Goal: Information Seeking & Learning: Learn about a topic

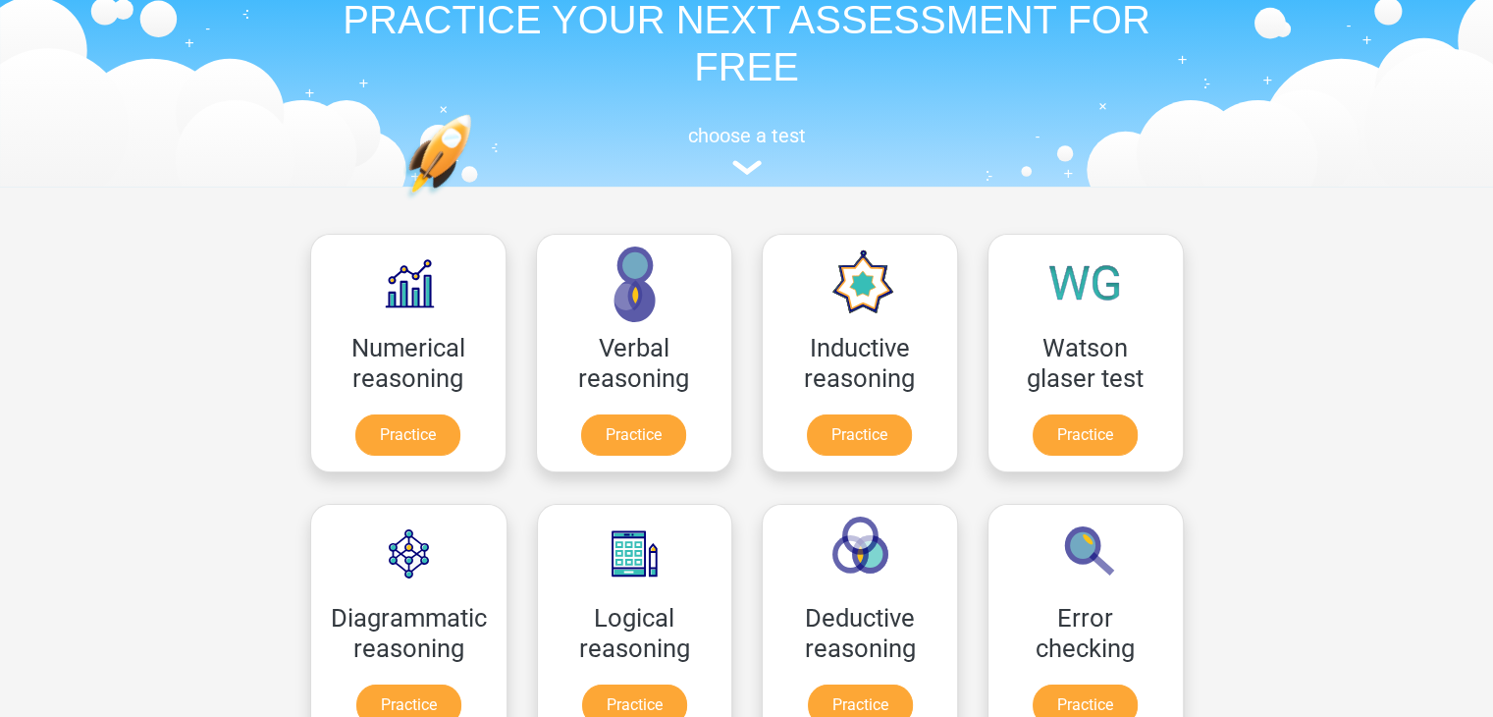
scroll to position [93, 0]
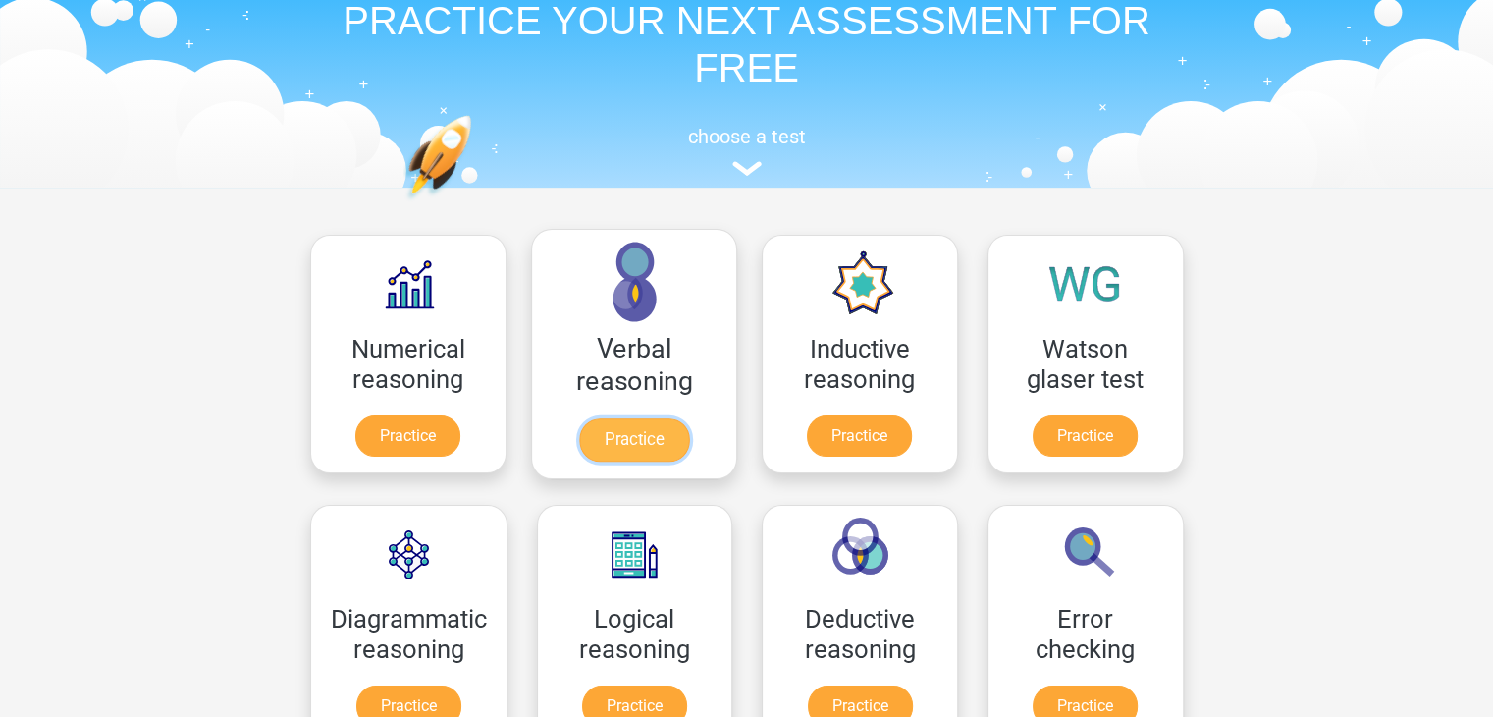
click at [655, 437] on link "Practice" at bounding box center [633, 439] width 110 height 43
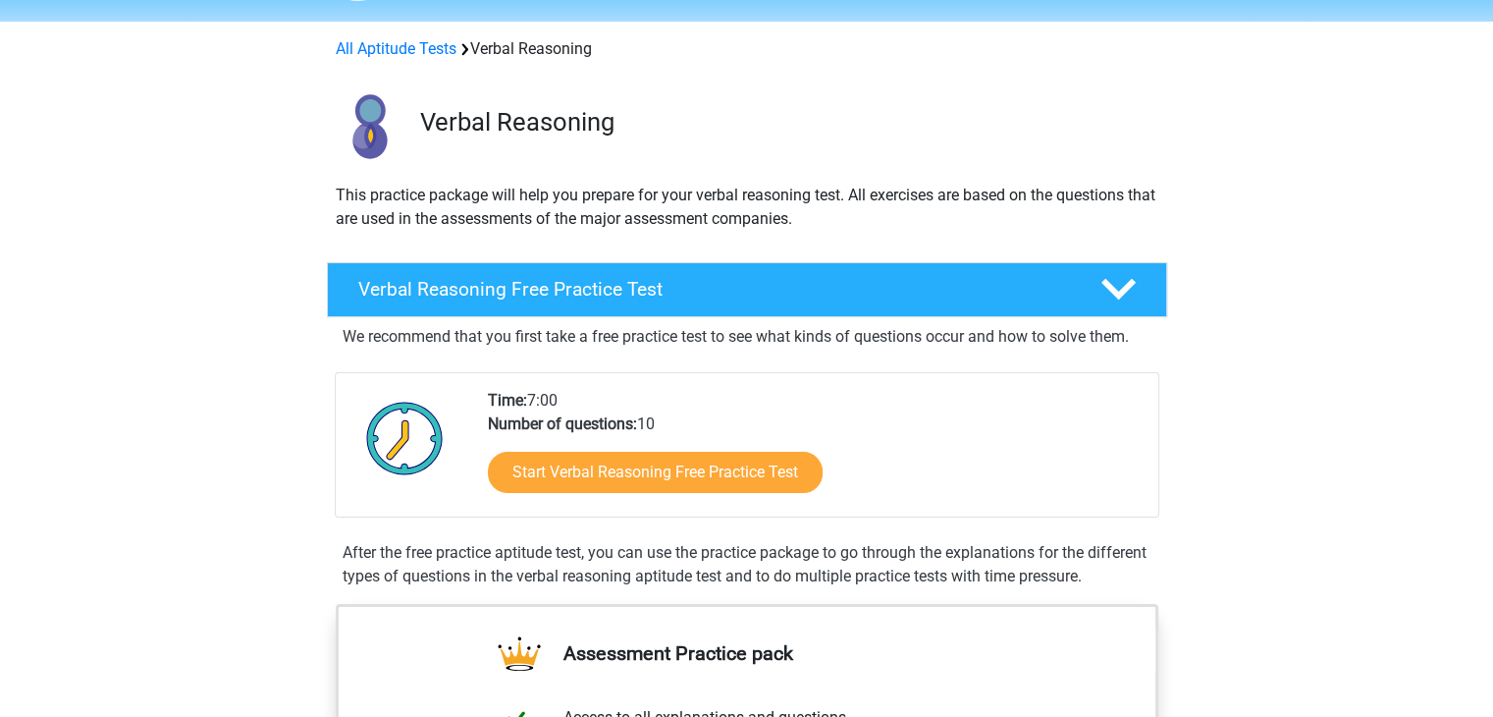
scroll to position [62, 0]
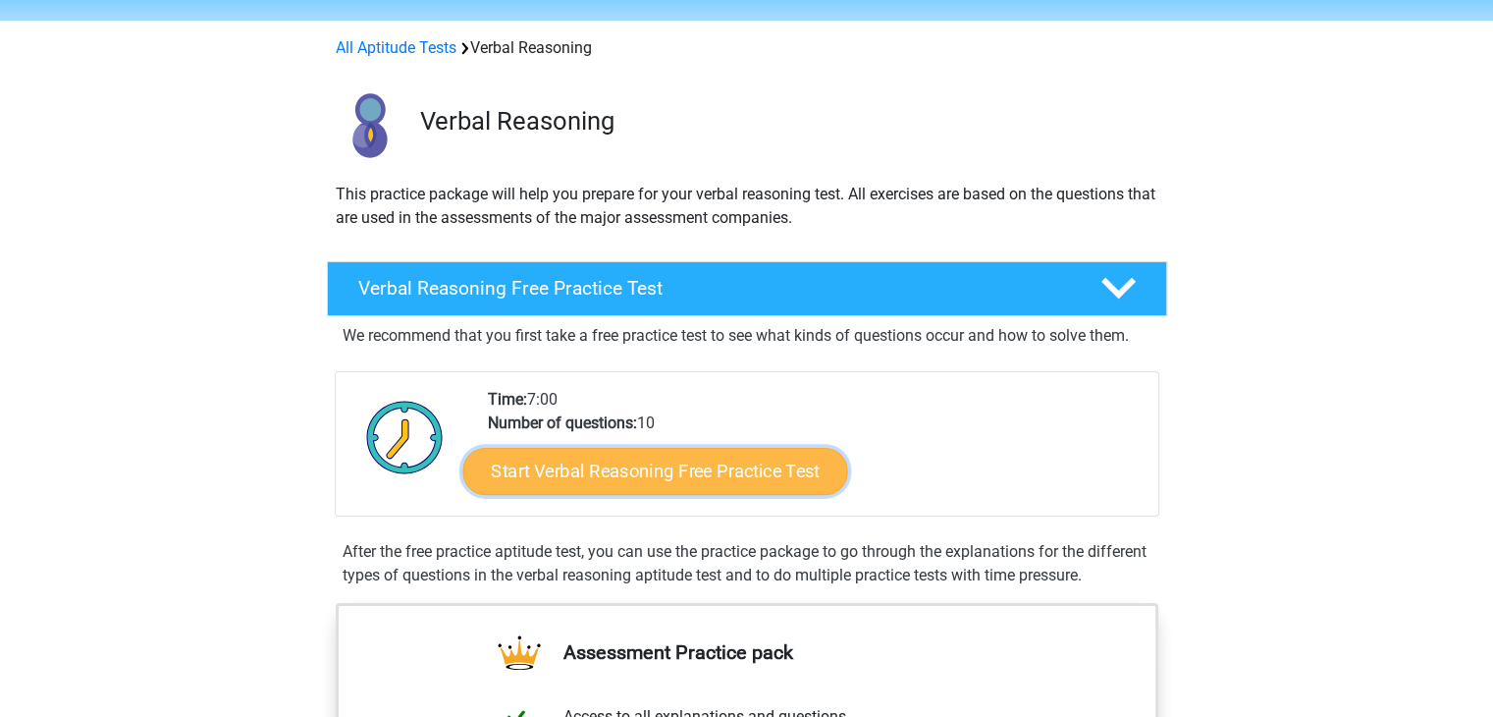
click at [601, 478] on link "Start Verbal Reasoning Free Practice Test" at bounding box center [654, 471] width 385 height 47
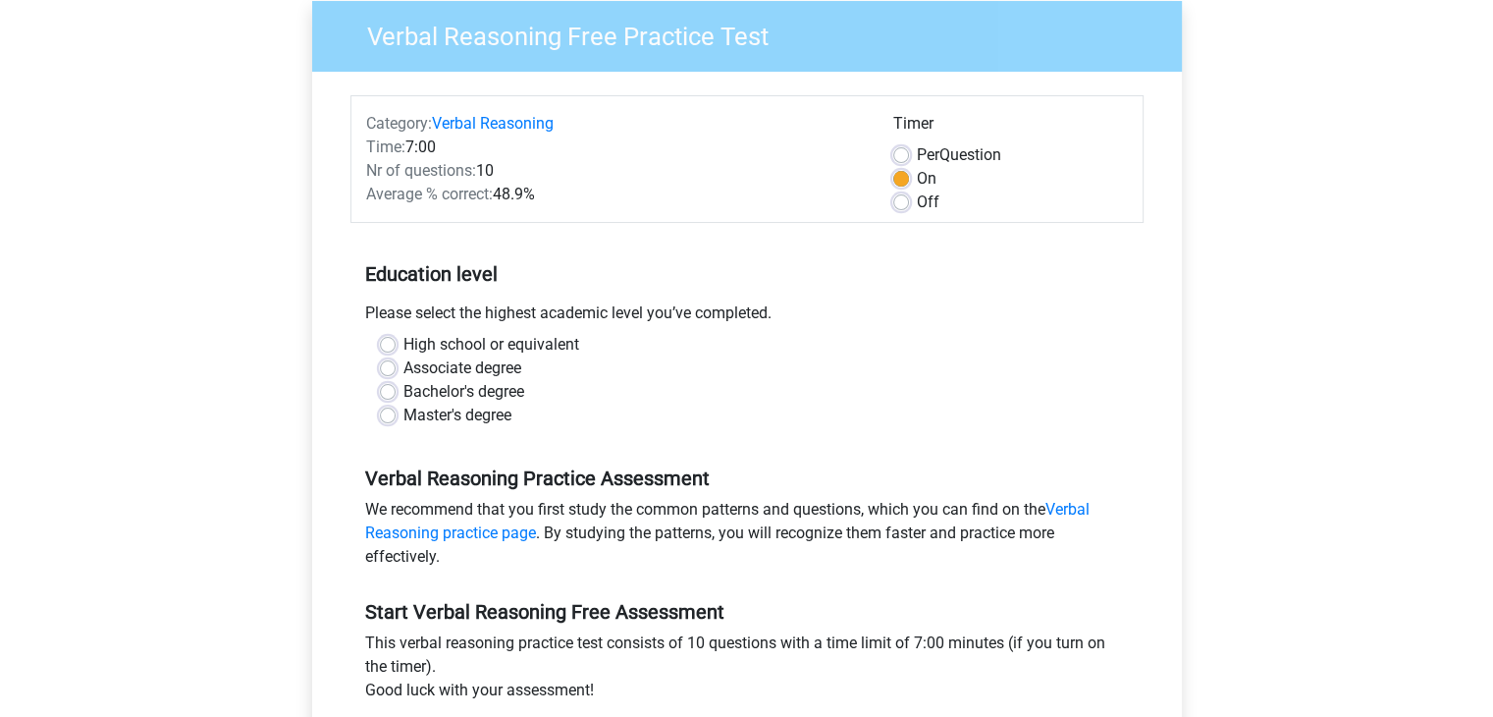
scroll to position [161, 0]
click at [403, 415] on label "Master's degree" at bounding box center [457, 415] width 108 height 24
click at [385, 415] on input "Master's degree" at bounding box center [388, 413] width 16 height 20
radio input "true"
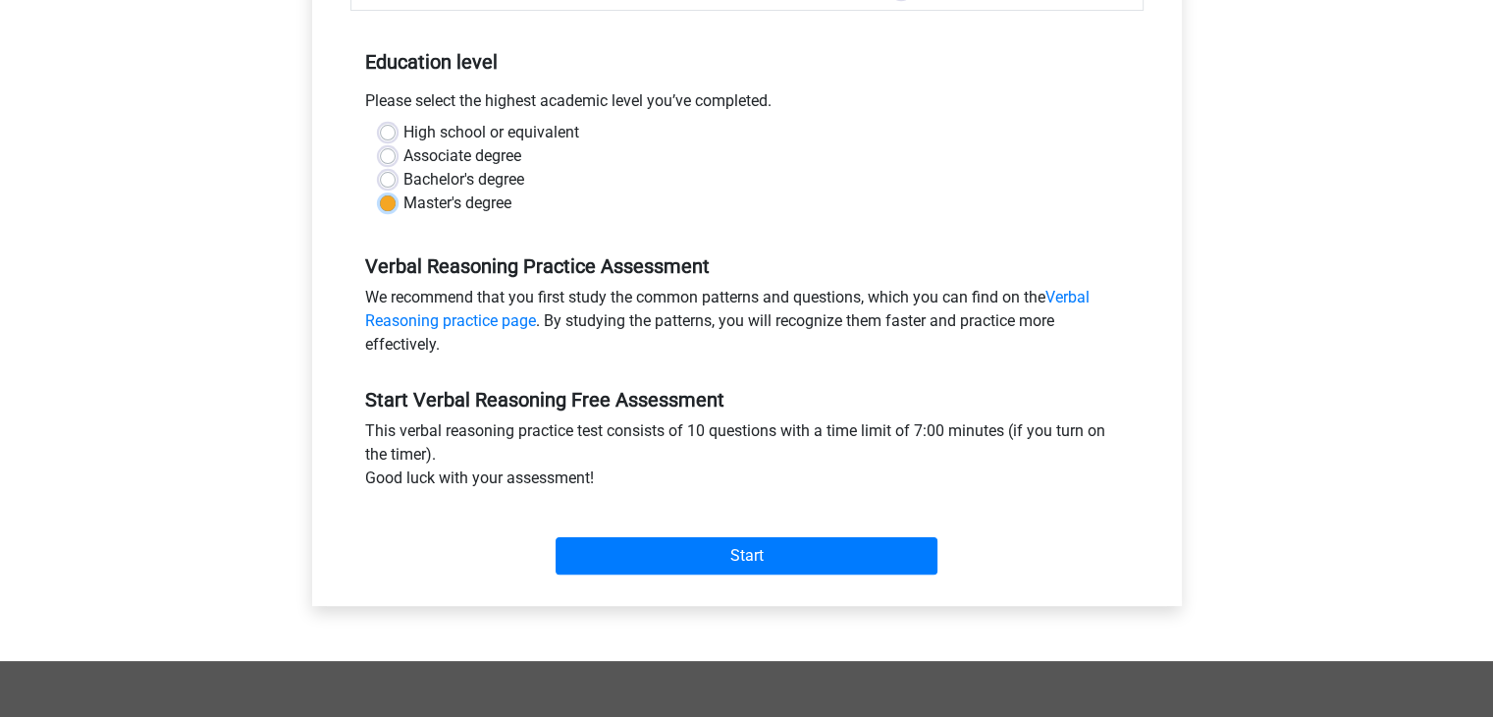
scroll to position [380, 0]
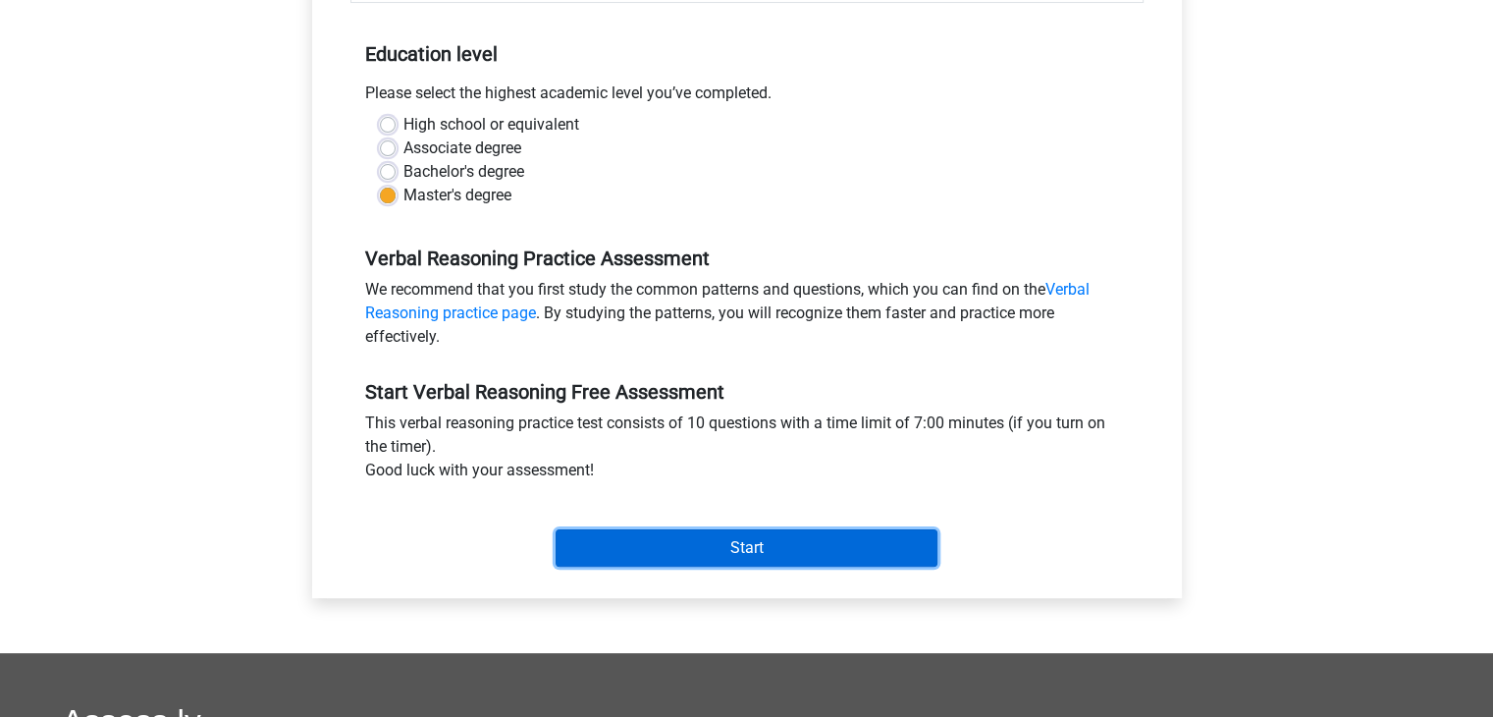
click at [776, 549] on input "Start" at bounding box center [747, 547] width 382 height 37
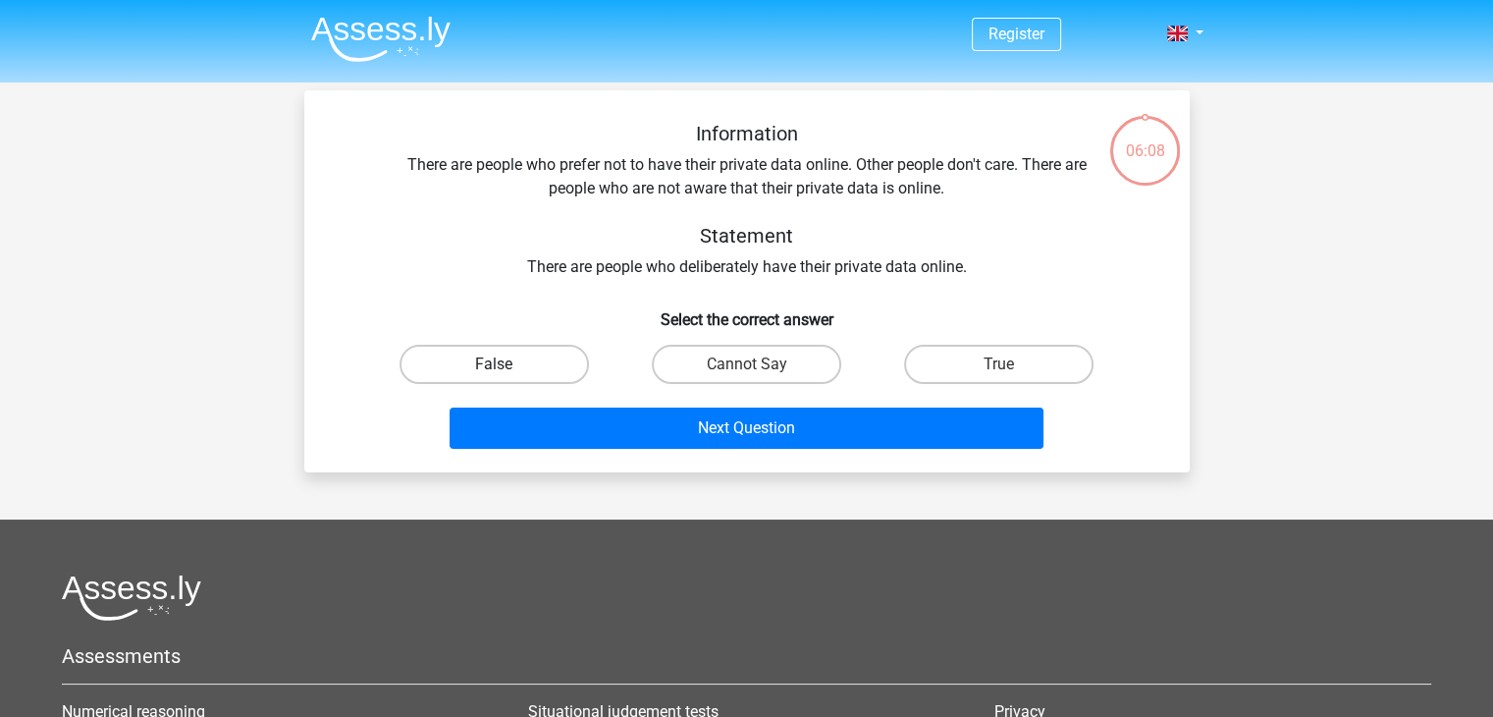
click at [535, 367] on label "False" at bounding box center [494, 364] width 189 height 39
click at [507, 367] on input "False" at bounding box center [500, 370] width 13 height 13
radio input "true"
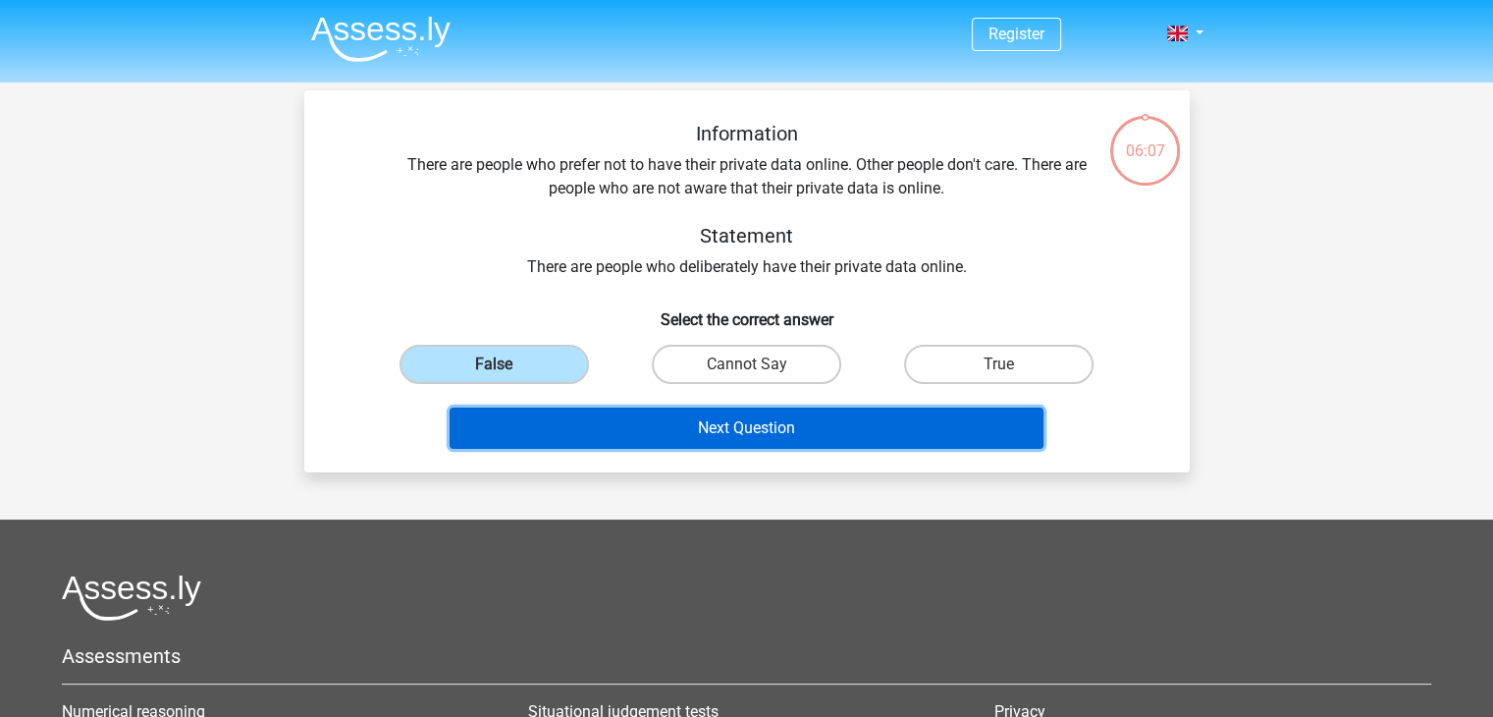
click at [763, 426] on button "Next Question" at bounding box center [747, 427] width 594 height 41
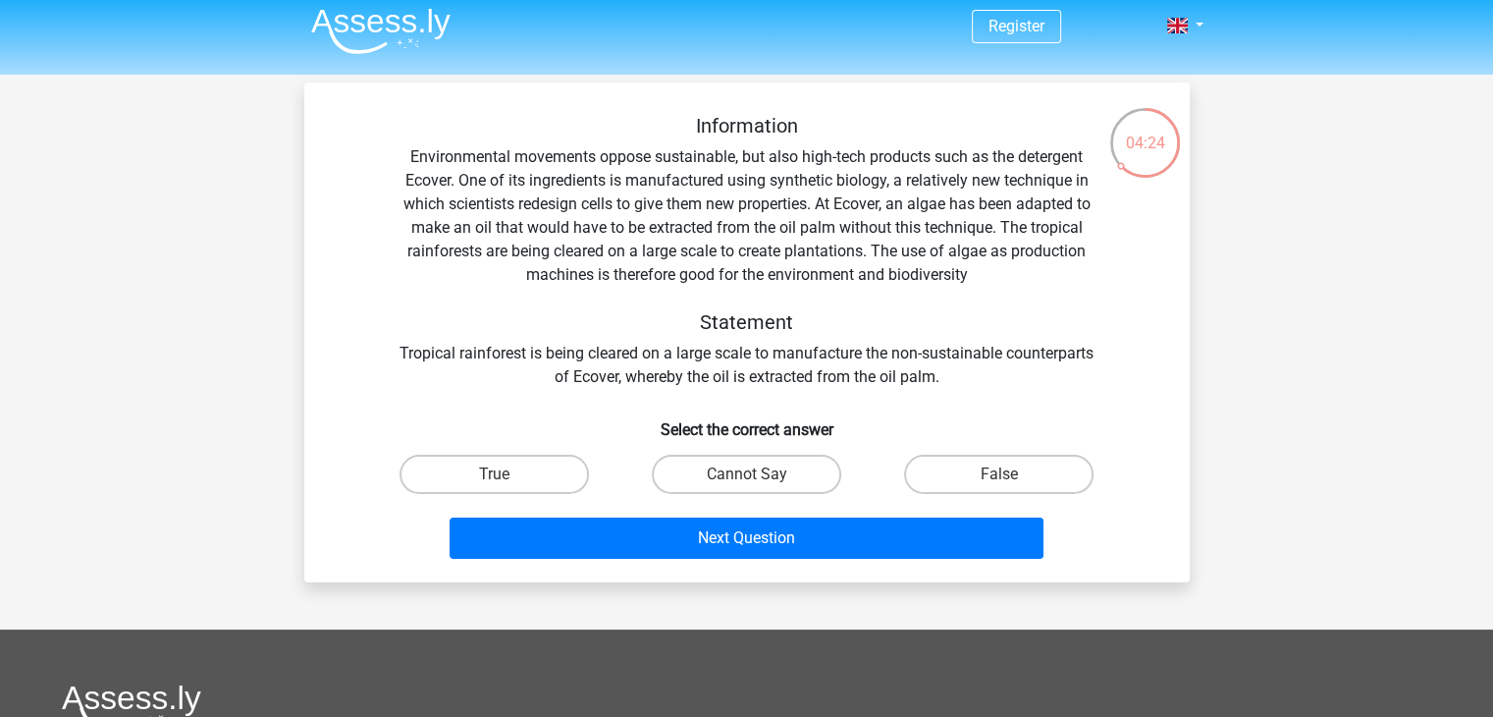
scroll to position [7, 0]
click at [806, 476] on label "Cannot Say" at bounding box center [746, 475] width 189 height 39
click at [759, 476] on input "Cannot Say" at bounding box center [752, 481] width 13 height 13
radio input "true"
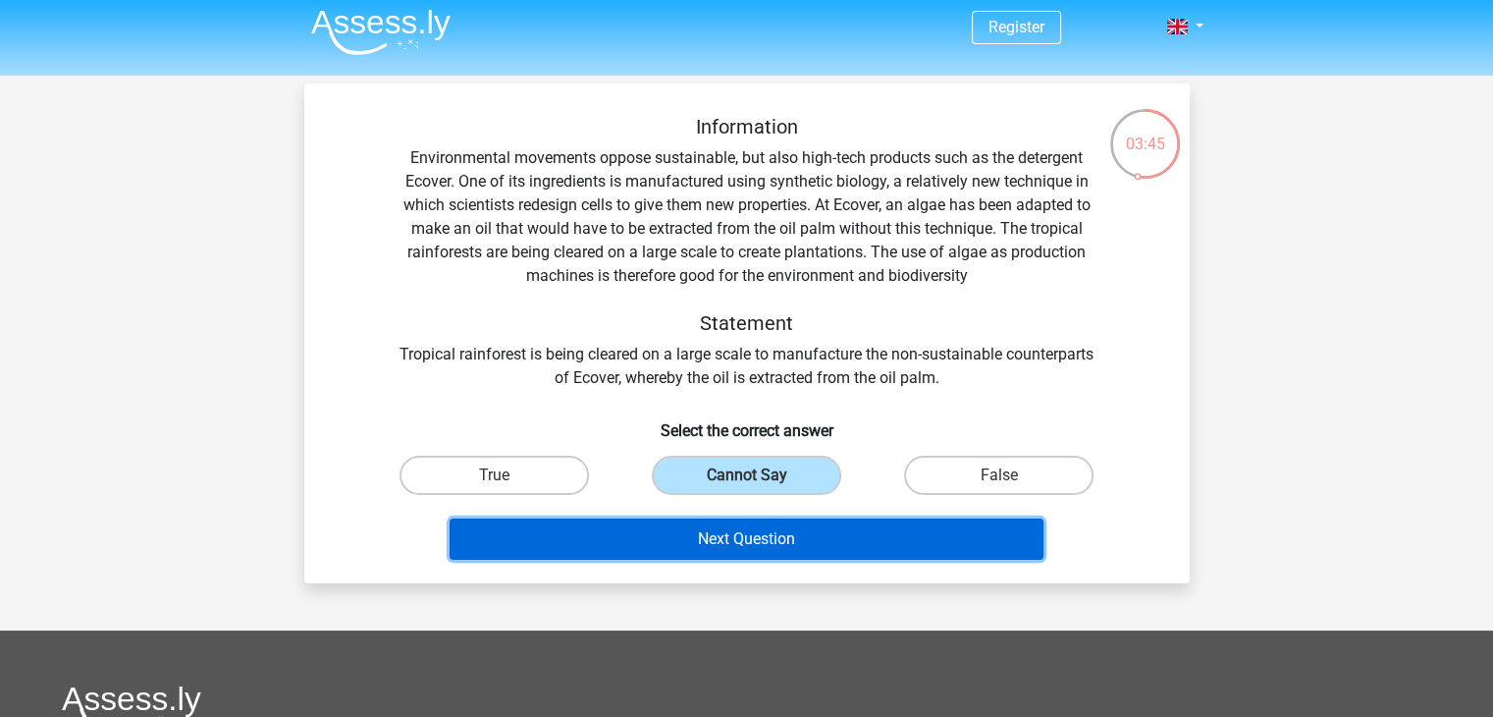
click at [795, 541] on button "Next Question" at bounding box center [747, 538] width 594 height 41
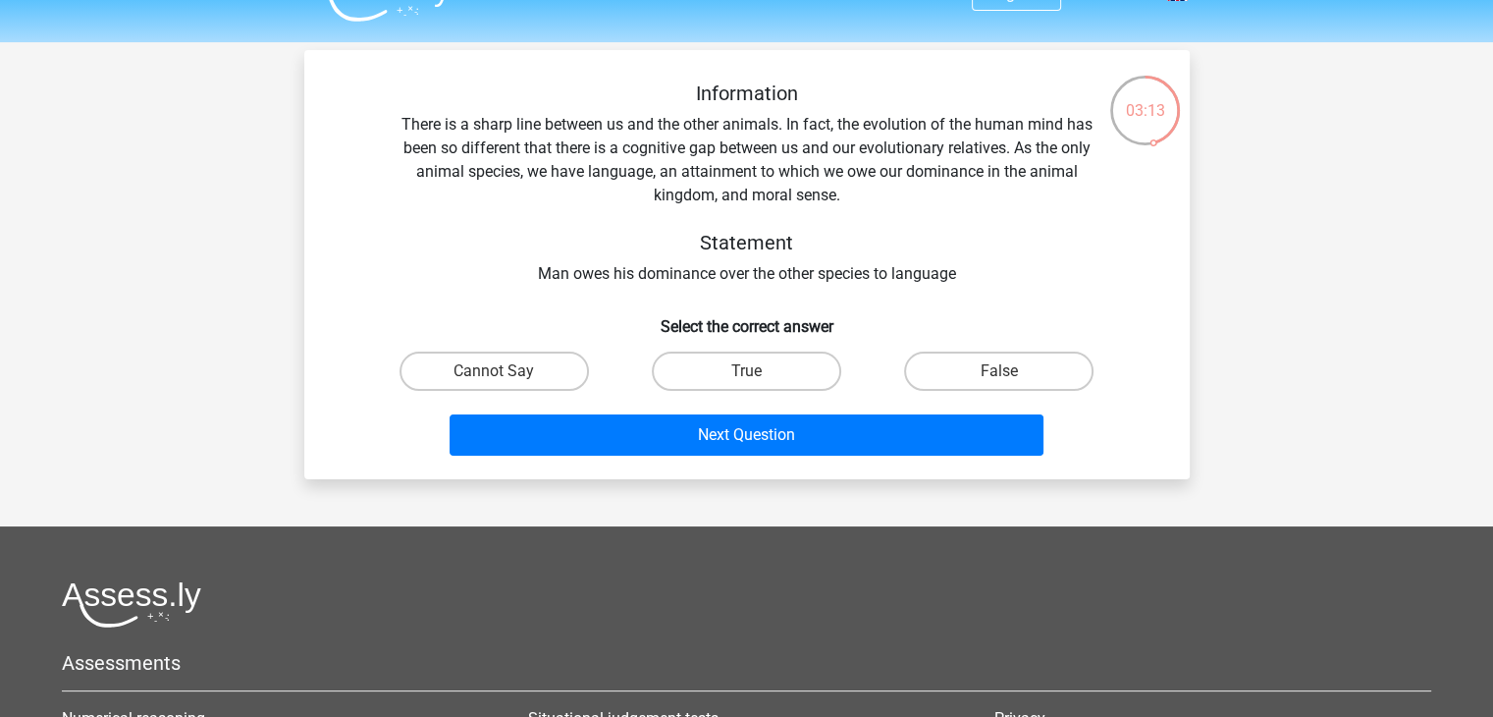
scroll to position [61, 0]
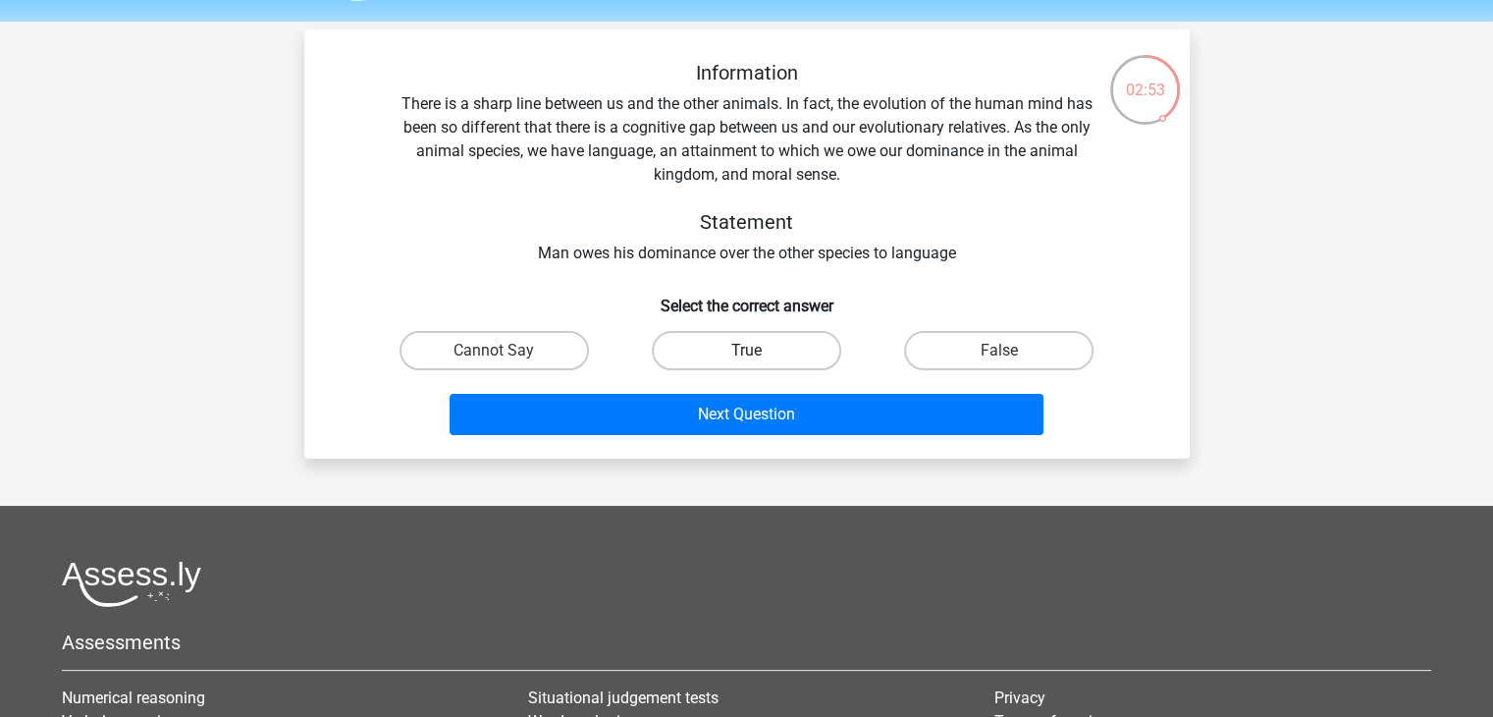
click at [791, 346] on label "True" at bounding box center [746, 350] width 189 height 39
click at [759, 350] on input "True" at bounding box center [752, 356] width 13 height 13
radio input "true"
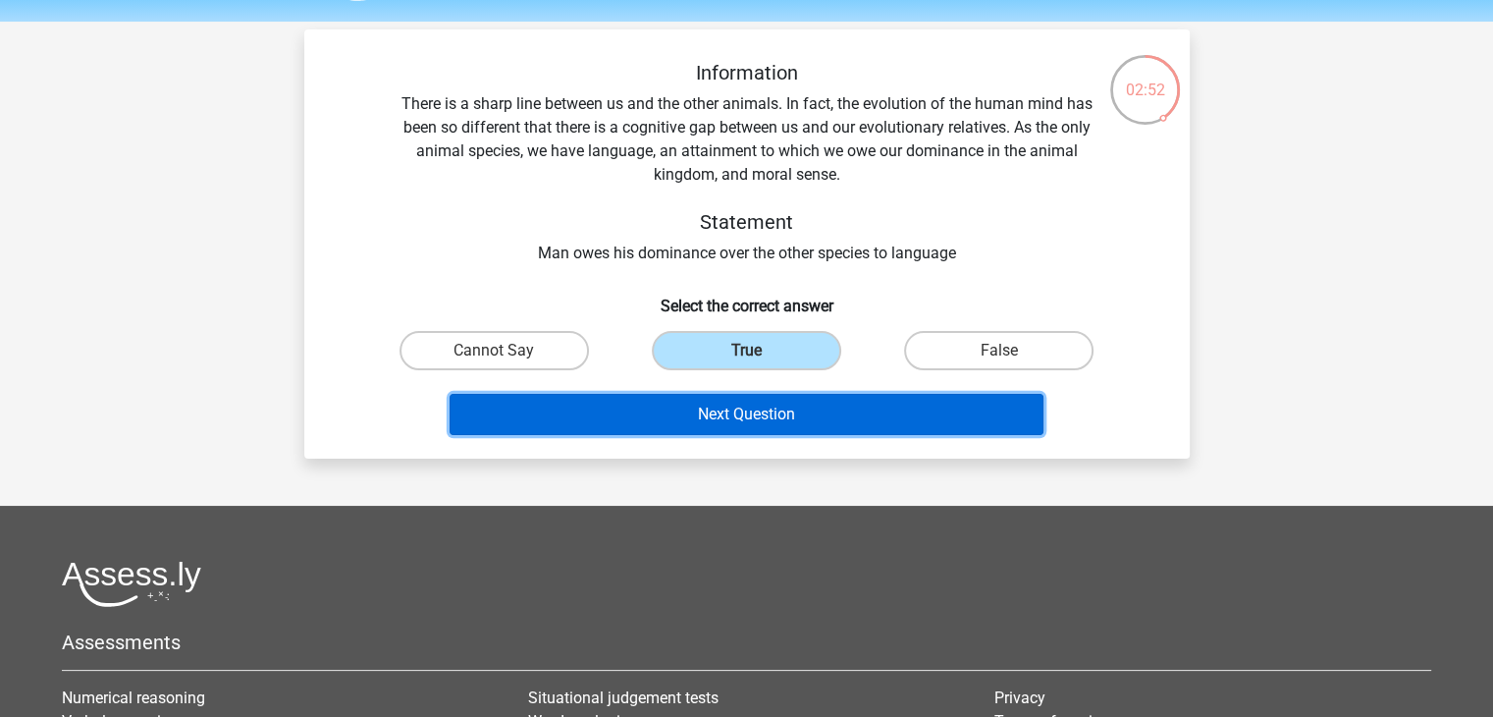
click at [788, 425] on button "Next Question" at bounding box center [747, 414] width 594 height 41
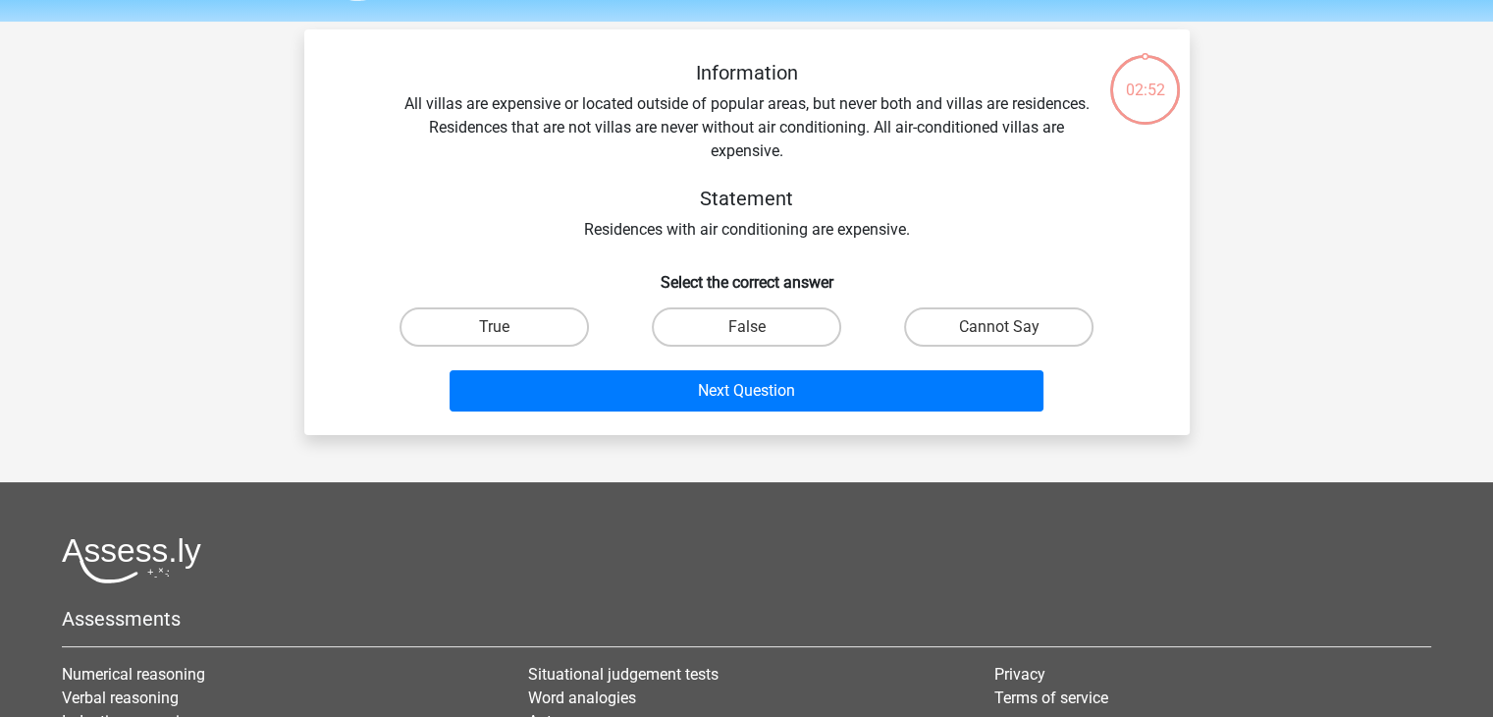
scroll to position [90, 0]
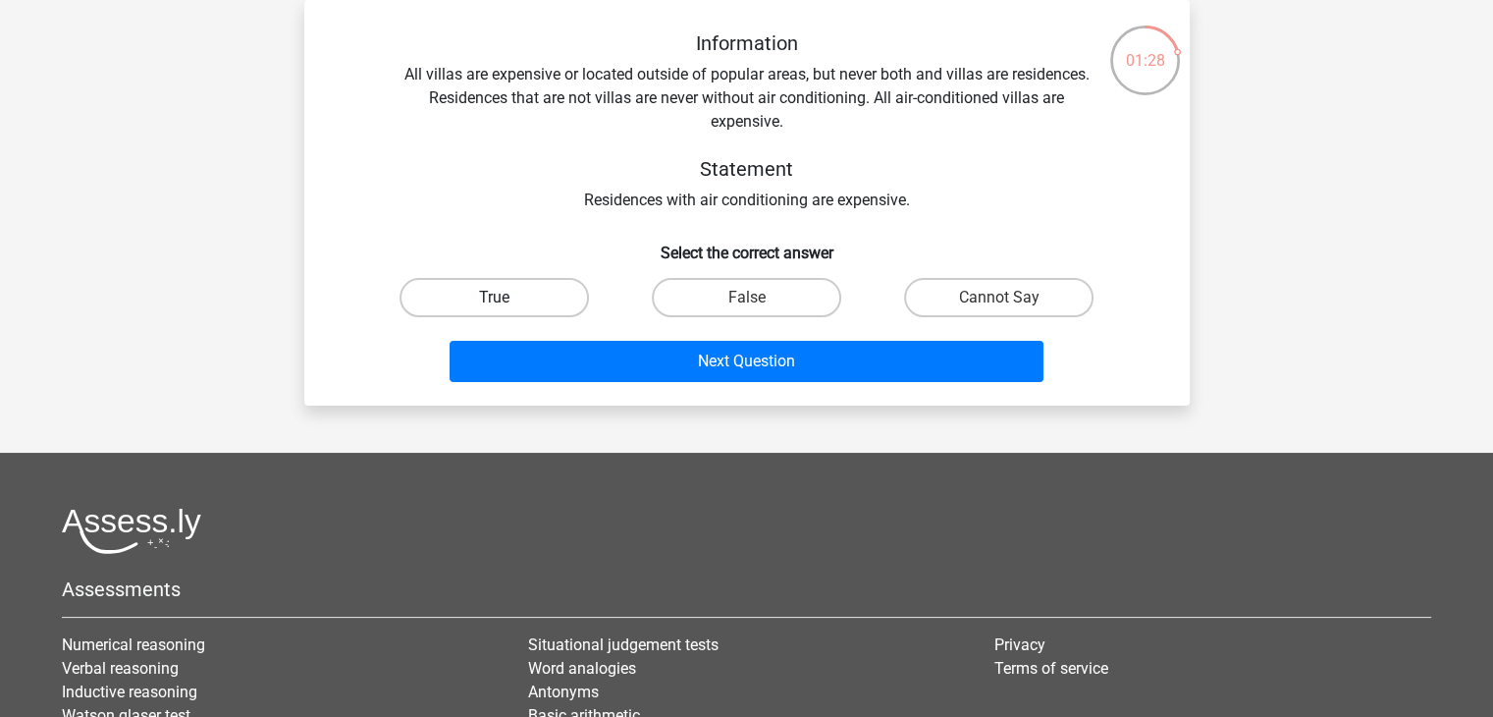
click at [541, 289] on label "True" at bounding box center [494, 297] width 189 height 39
click at [507, 297] on input "True" at bounding box center [500, 303] width 13 height 13
radio input "true"
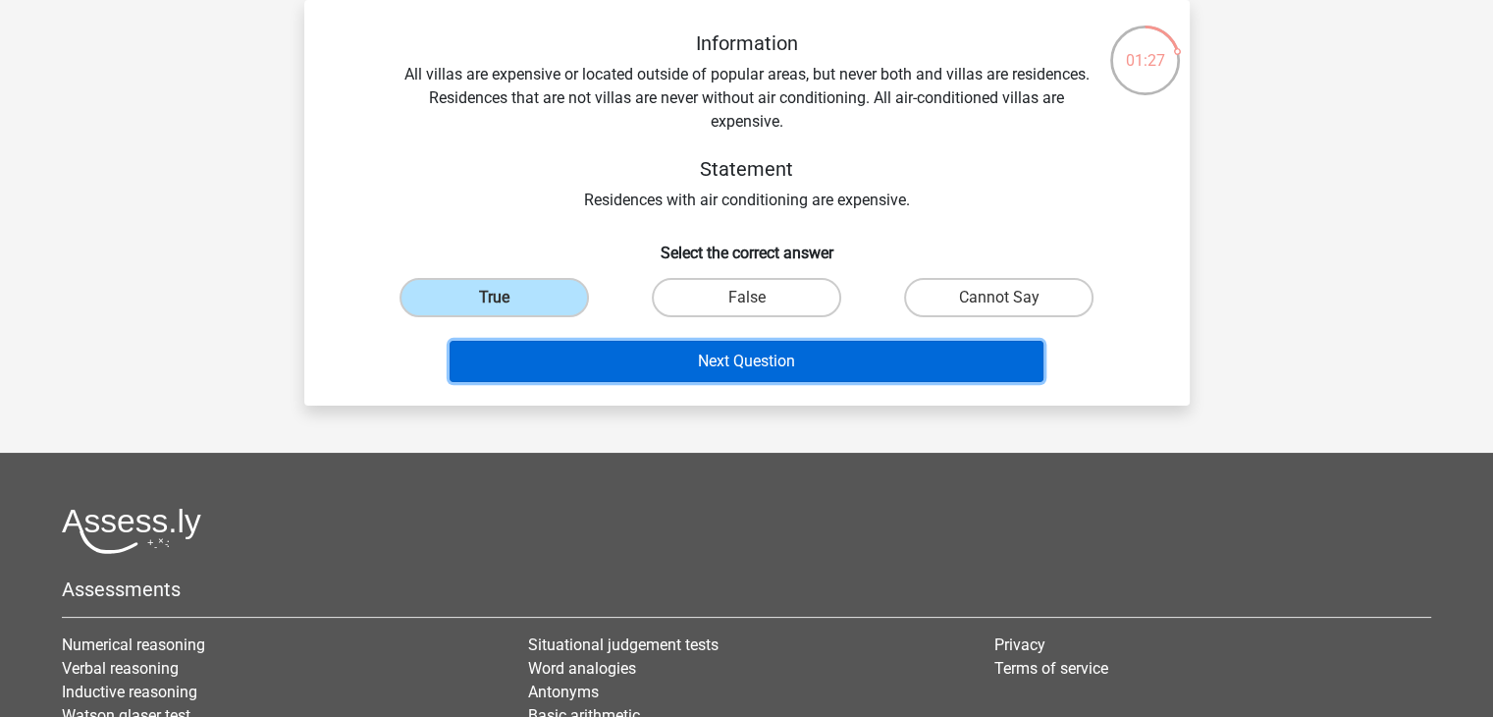
click at [750, 358] on button "Next Question" at bounding box center [747, 361] width 594 height 41
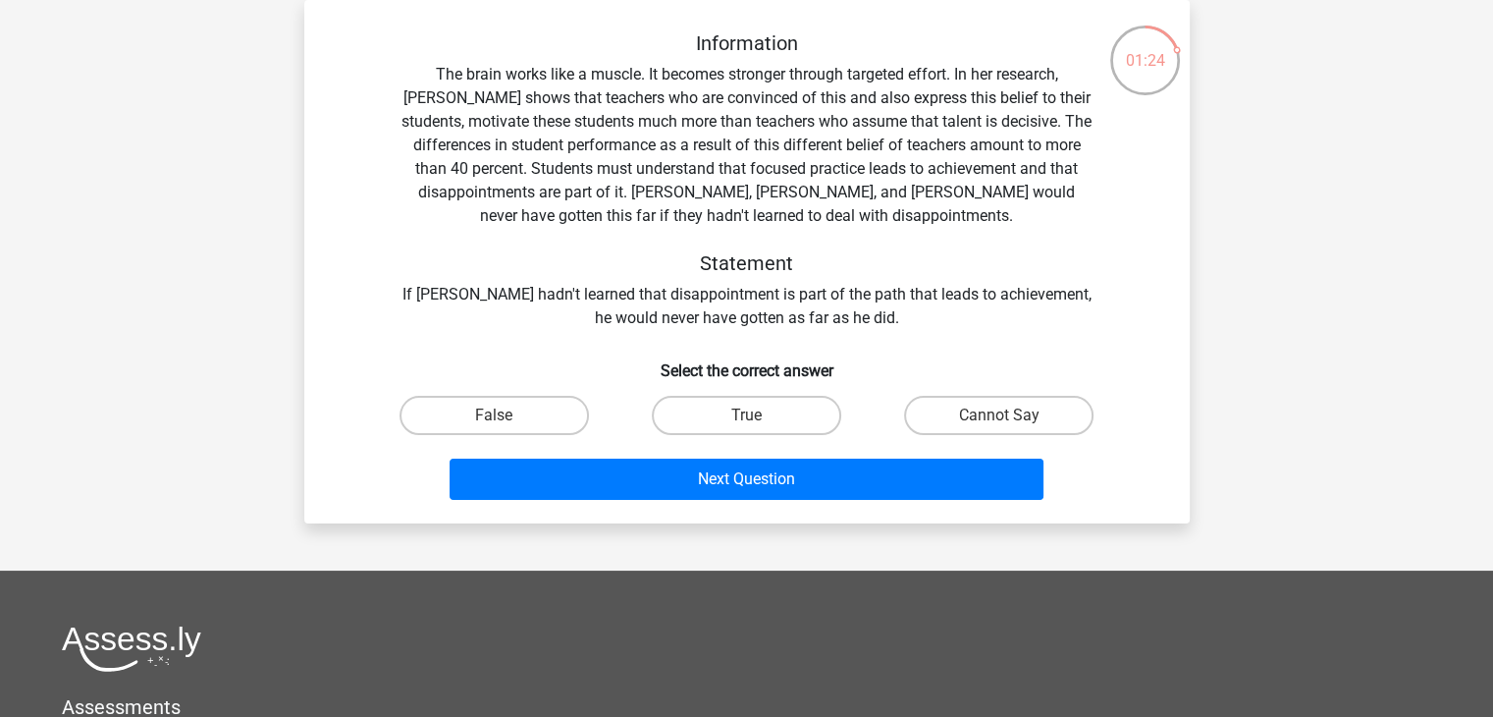
scroll to position [0, 0]
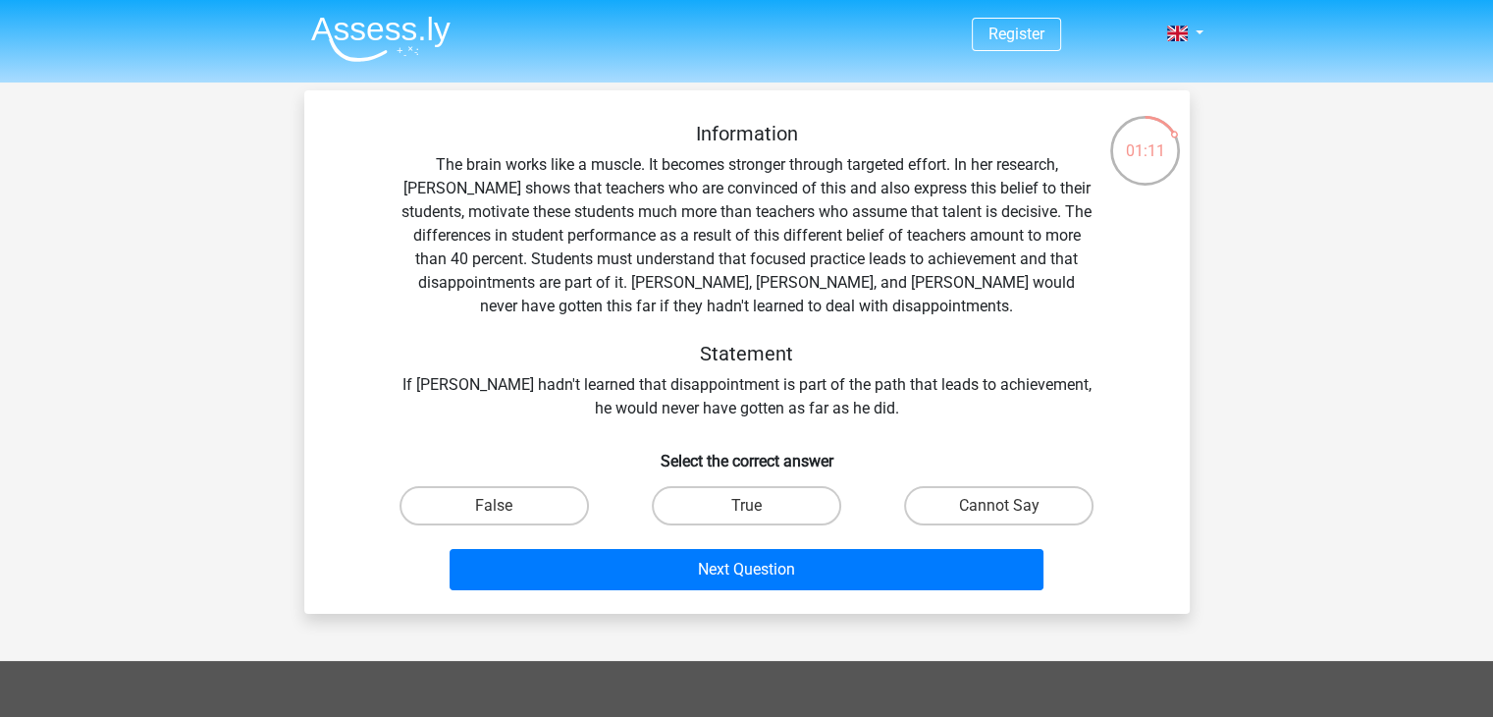
click at [754, 508] on input "True" at bounding box center [752, 512] width 13 height 13
radio input "true"
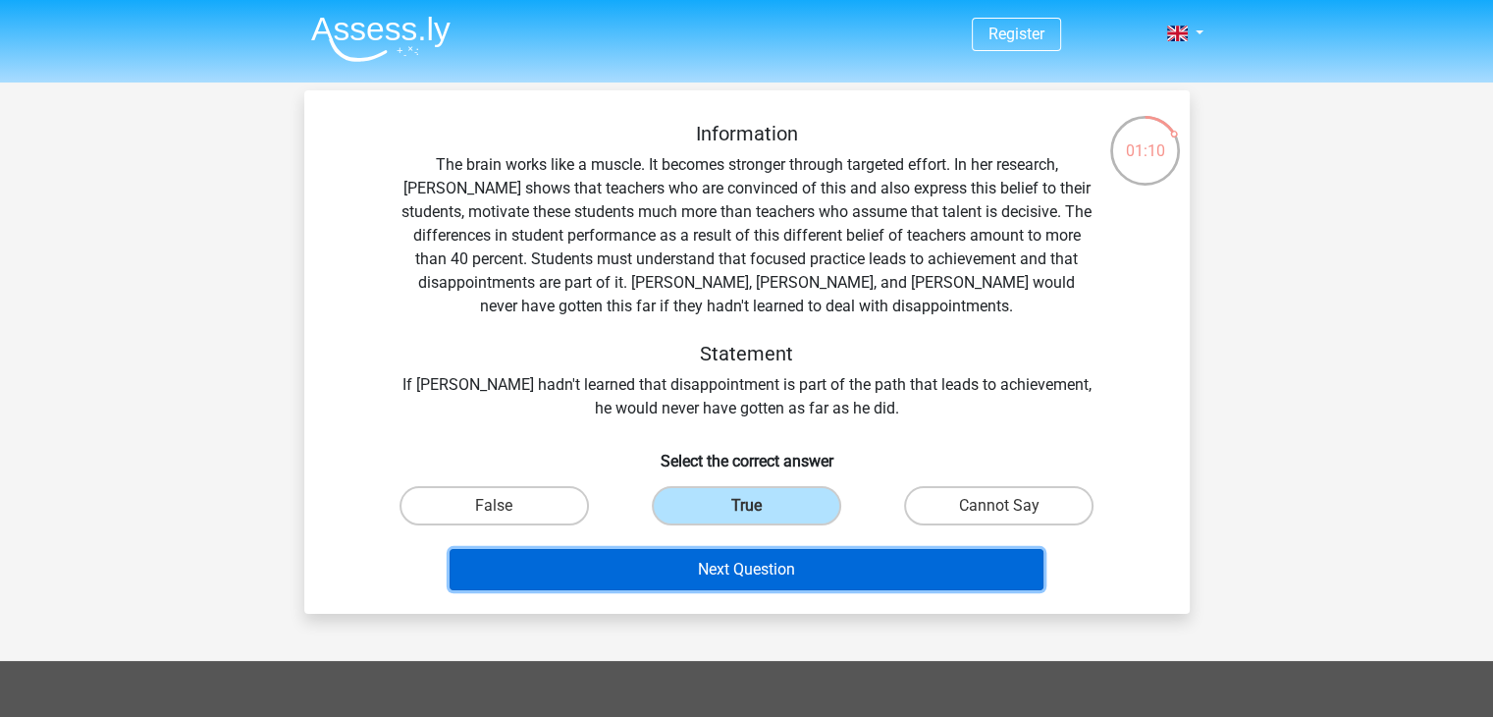
click at [758, 570] on button "Next Question" at bounding box center [747, 569] width 594 height 41
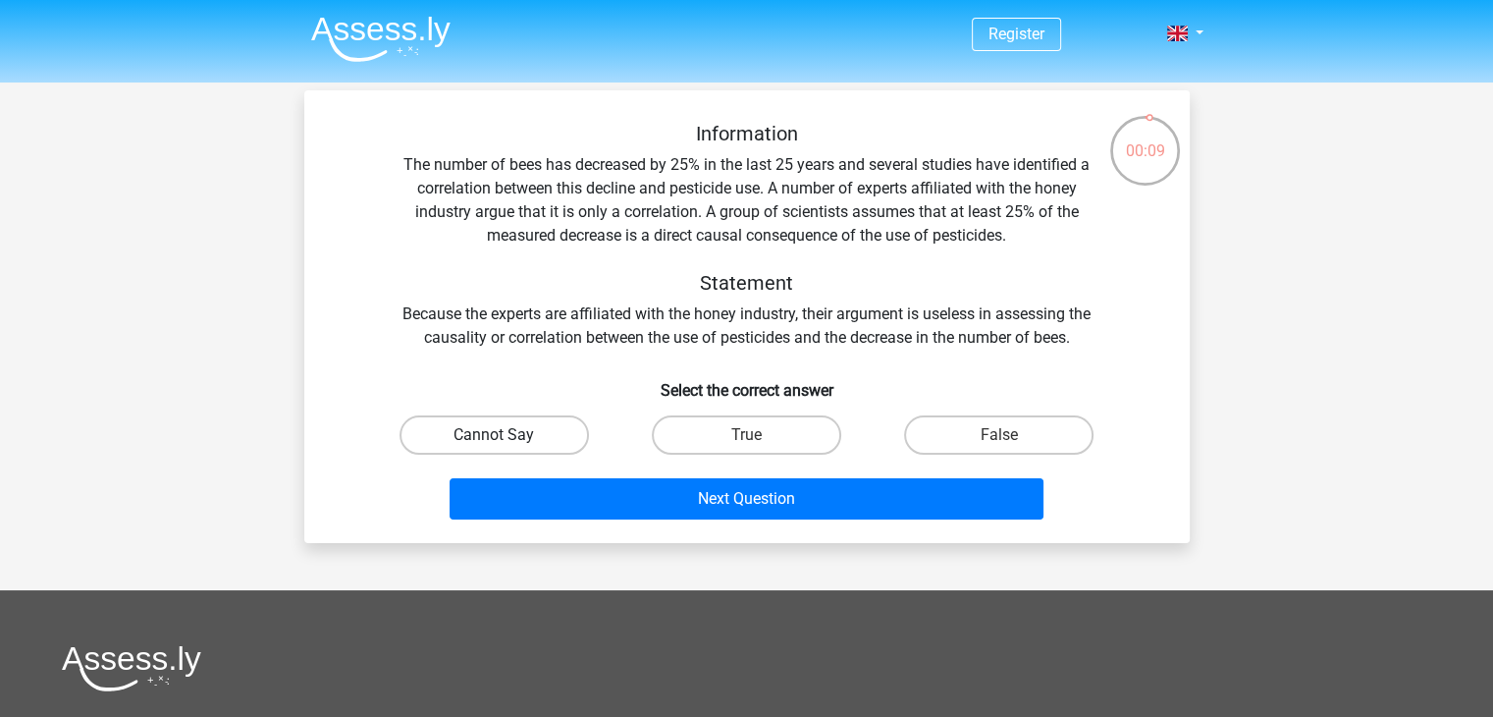
click at [553, 433] on label "Cannot Say" at bounding box center [494, 434] width 189 height 39
click at [507, 435] on input "Cannot Say" at bounding box center [500, 441] width 13 height 13
radio input "true"
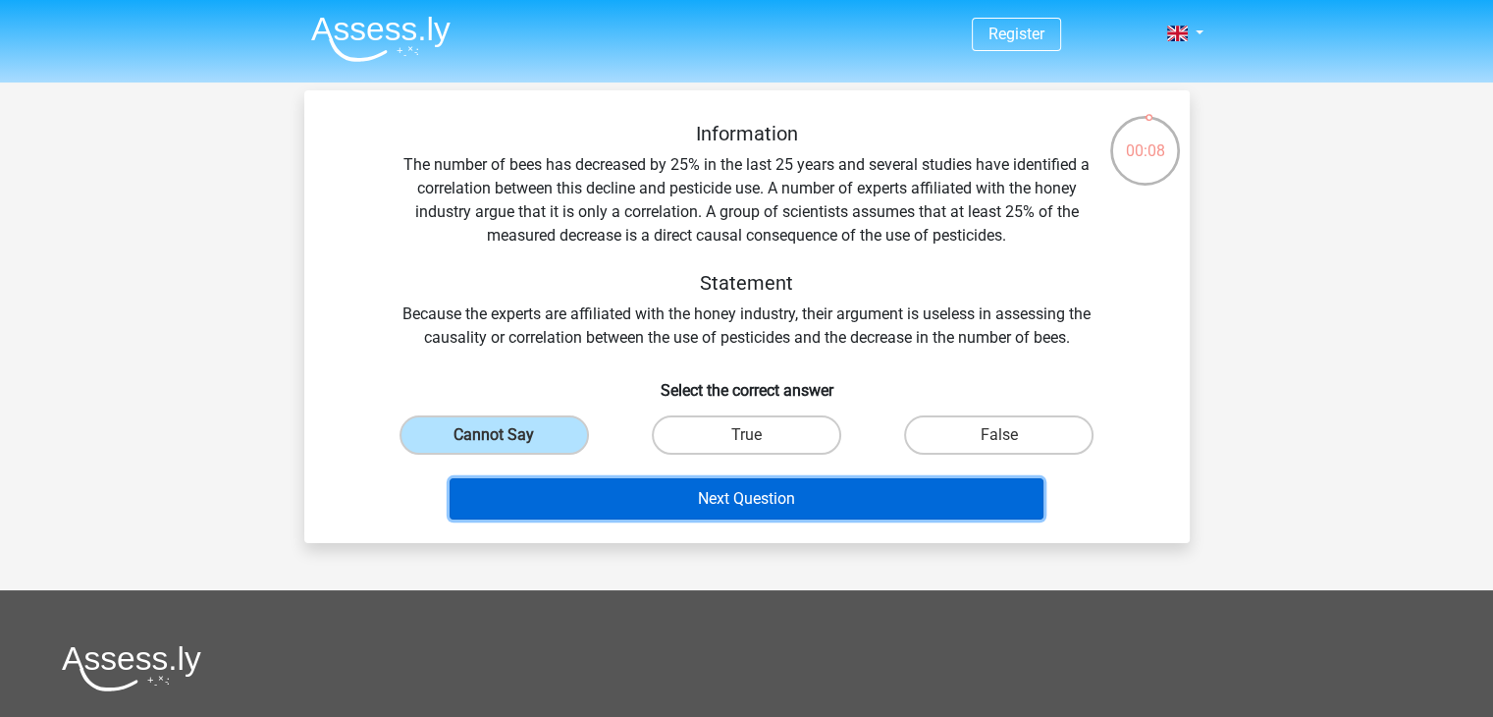
click at [717, 496] on button "Next Question" at bounding box center [747, 498] width 594 height 41
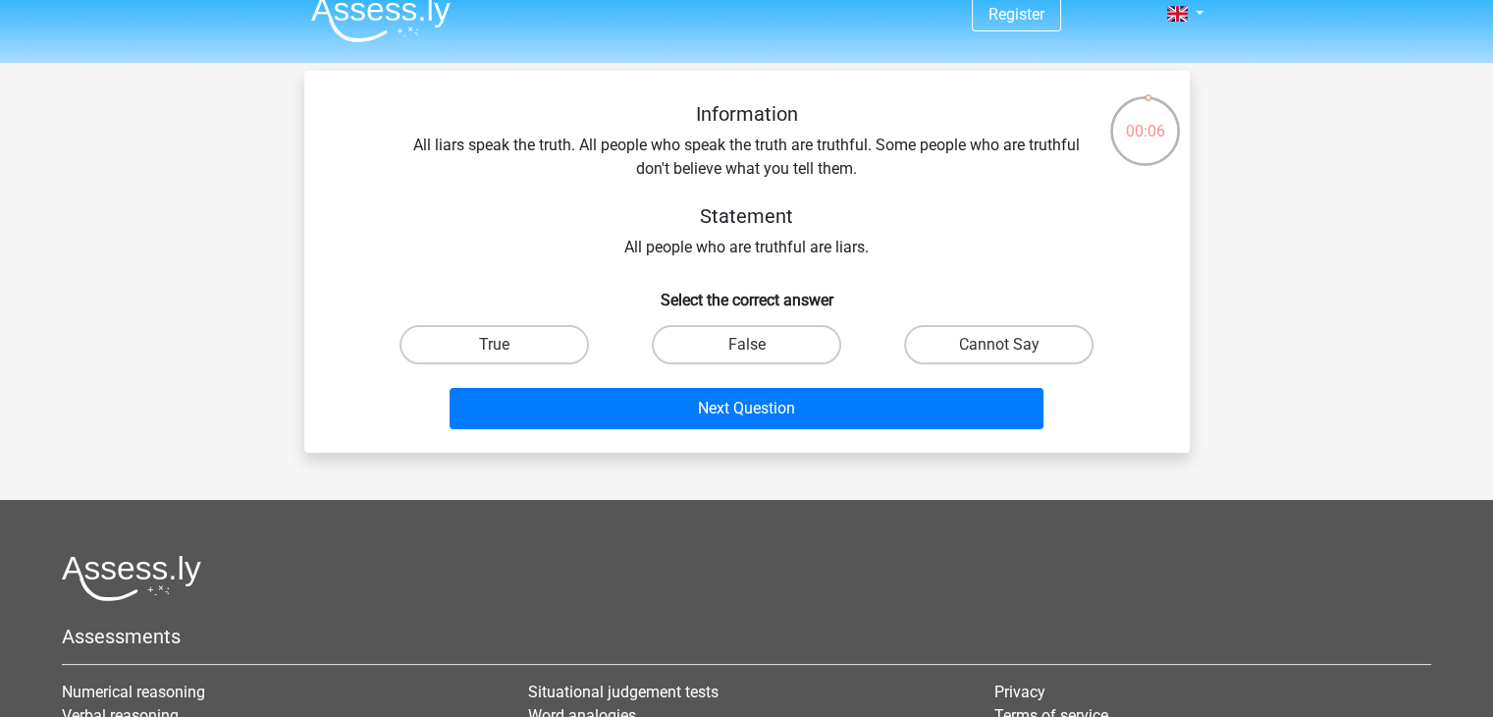
scroll to position [18, 0]
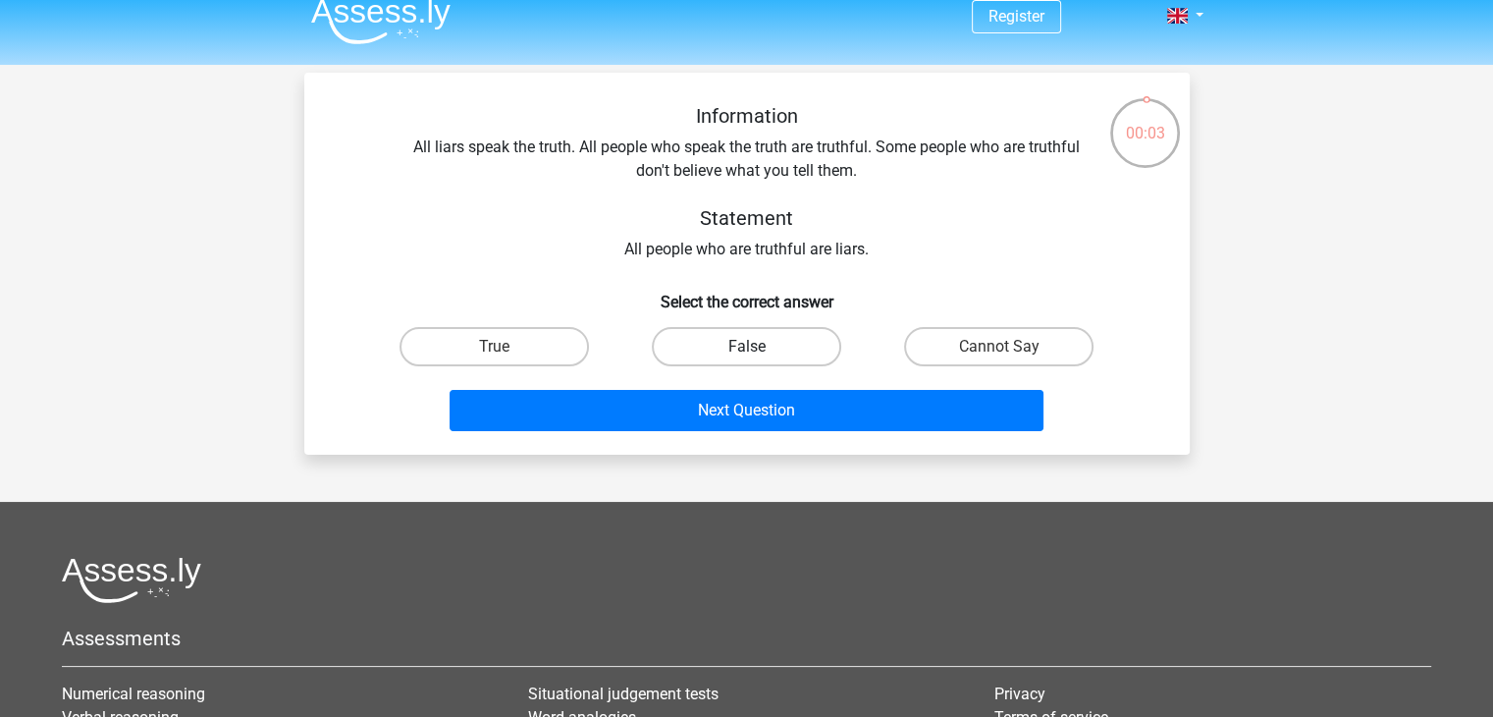
click at [802, 355] on label "False" at bounding box center [746, 346] width 189 height 39
click at [759, 355] on input "False" at bounding box center [752, 353] width 13 height 13
radio input "true"
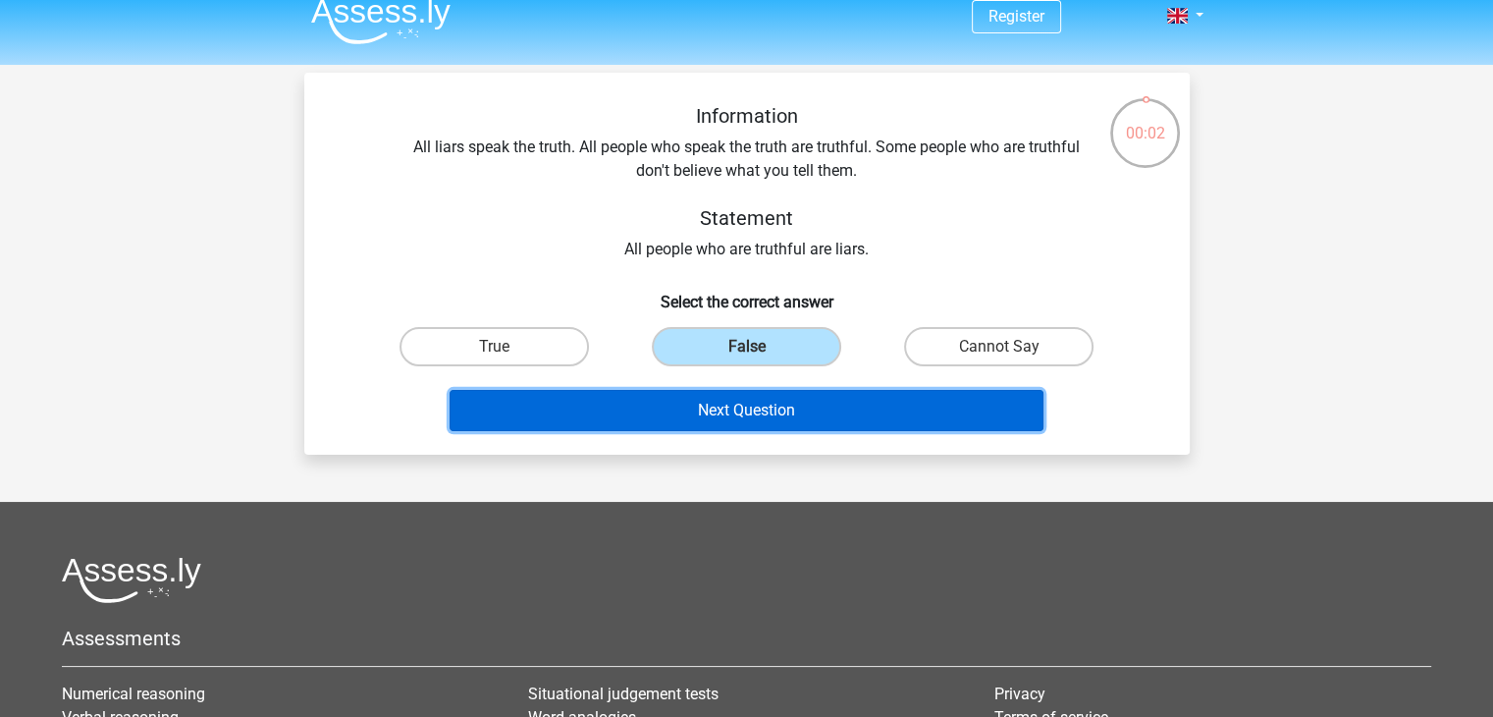
click at [791, 409] on button "Next Question" at bounding box center [747, 410] width 594 height 41
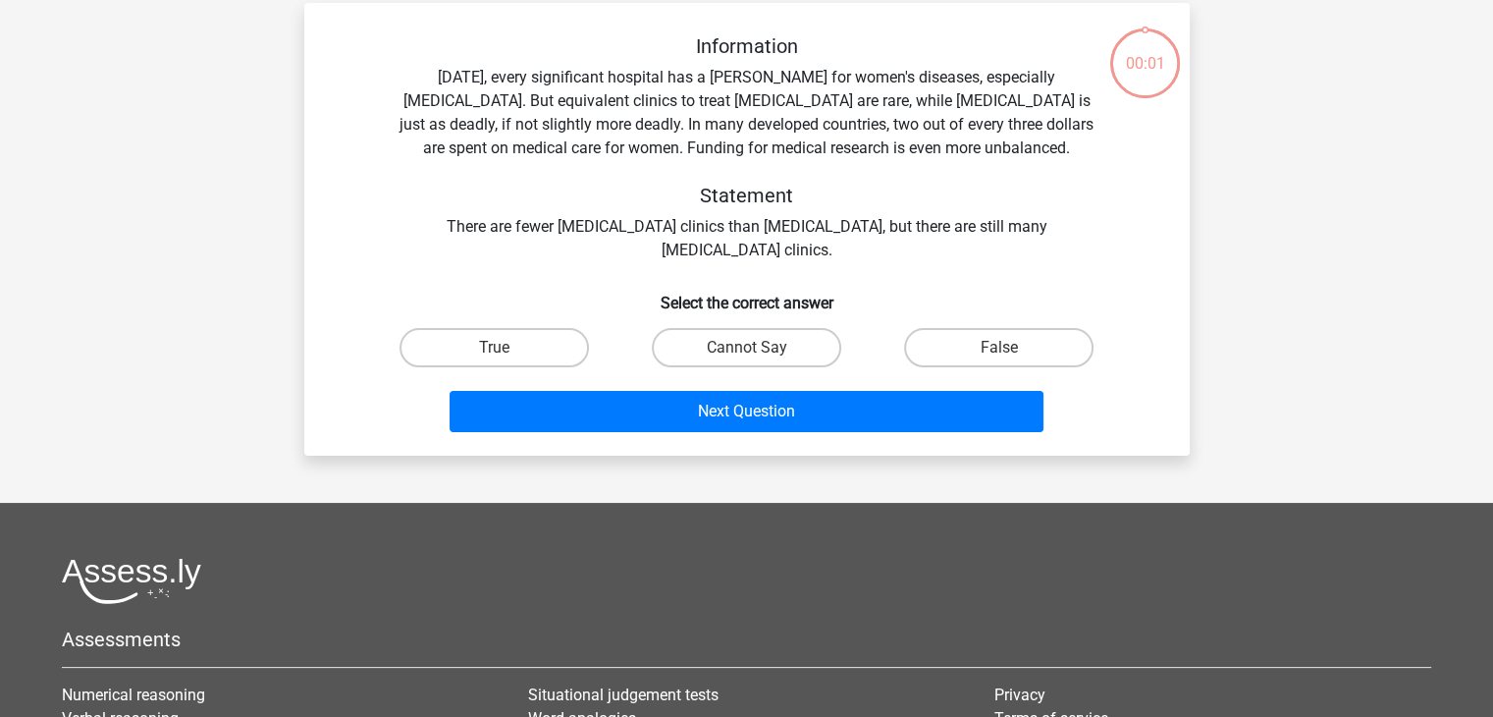
scroll to position [90, 0]
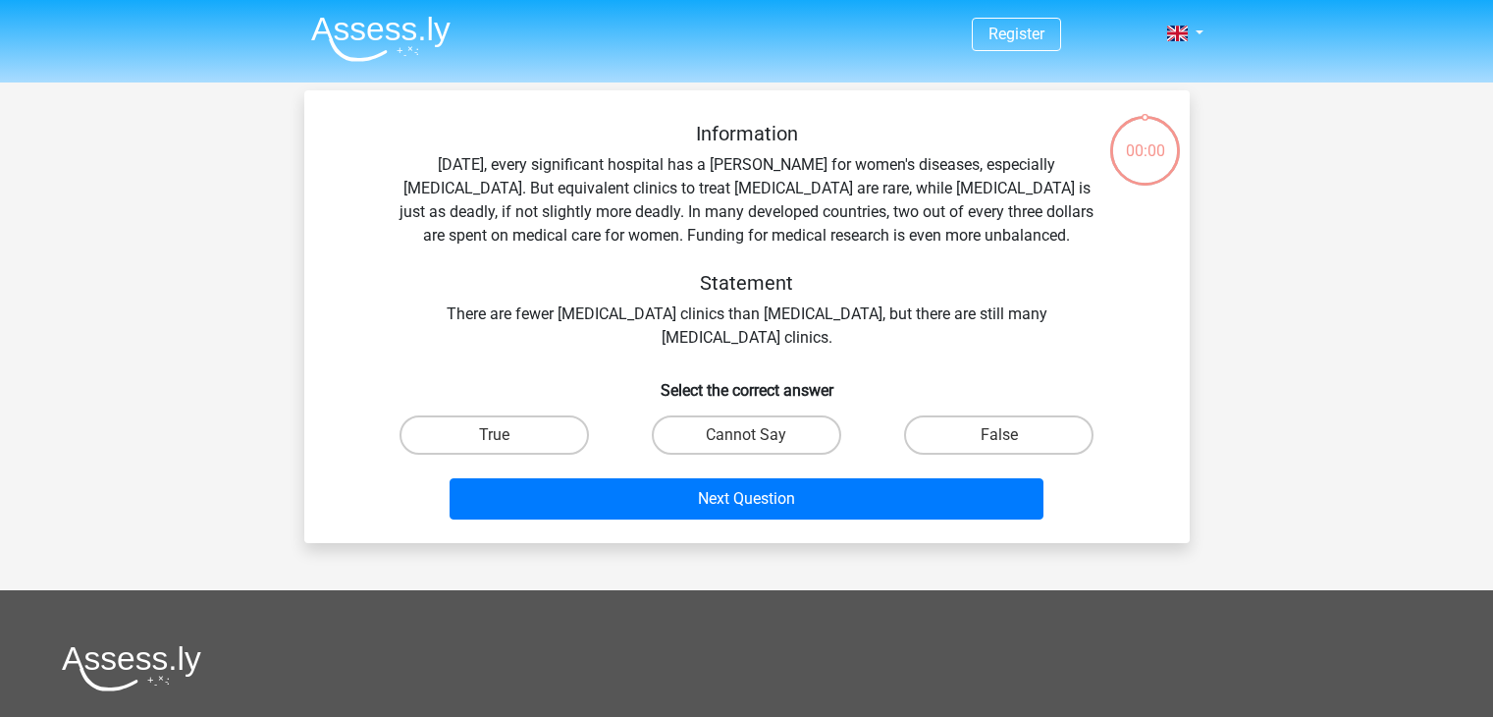
scroll to position [90, 0]
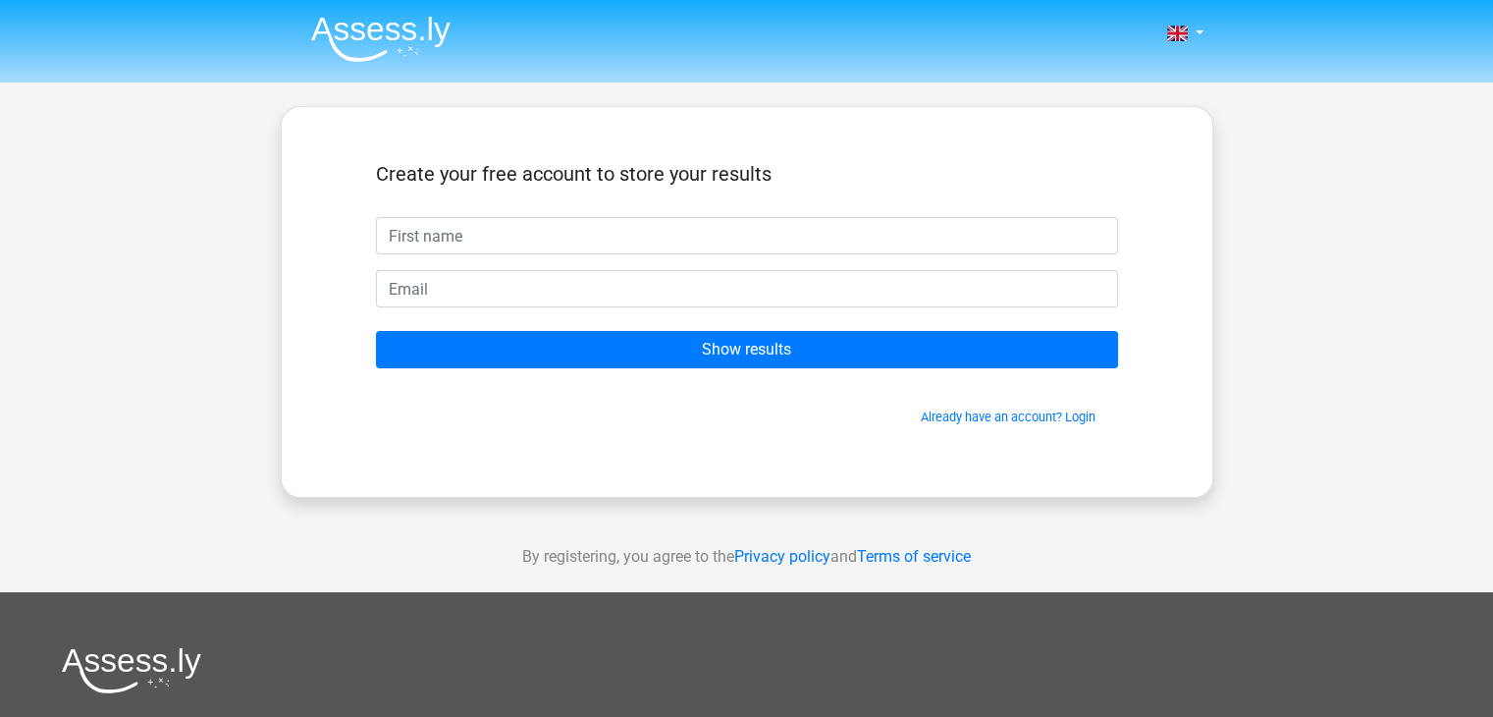
click at [801, 234] on input "text" at bounding box center [747, 235] width 742 height 37
type input "Kanak"
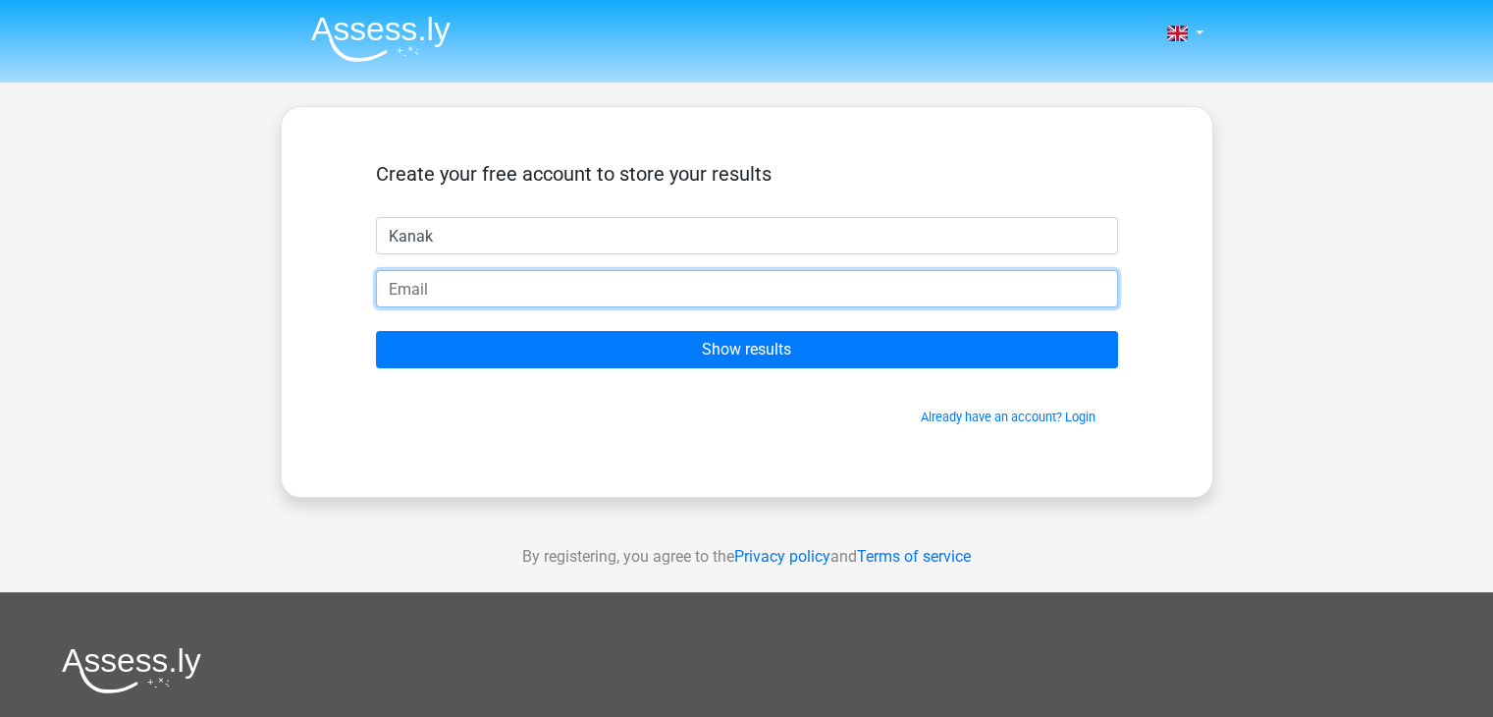
click at [539, 278] on input "email" at bounding box center [747, 288] width 742 height 37
type input "[DOMAIN_NAME][EMAIL_ADDRESS][DOMAIN_NAME]"
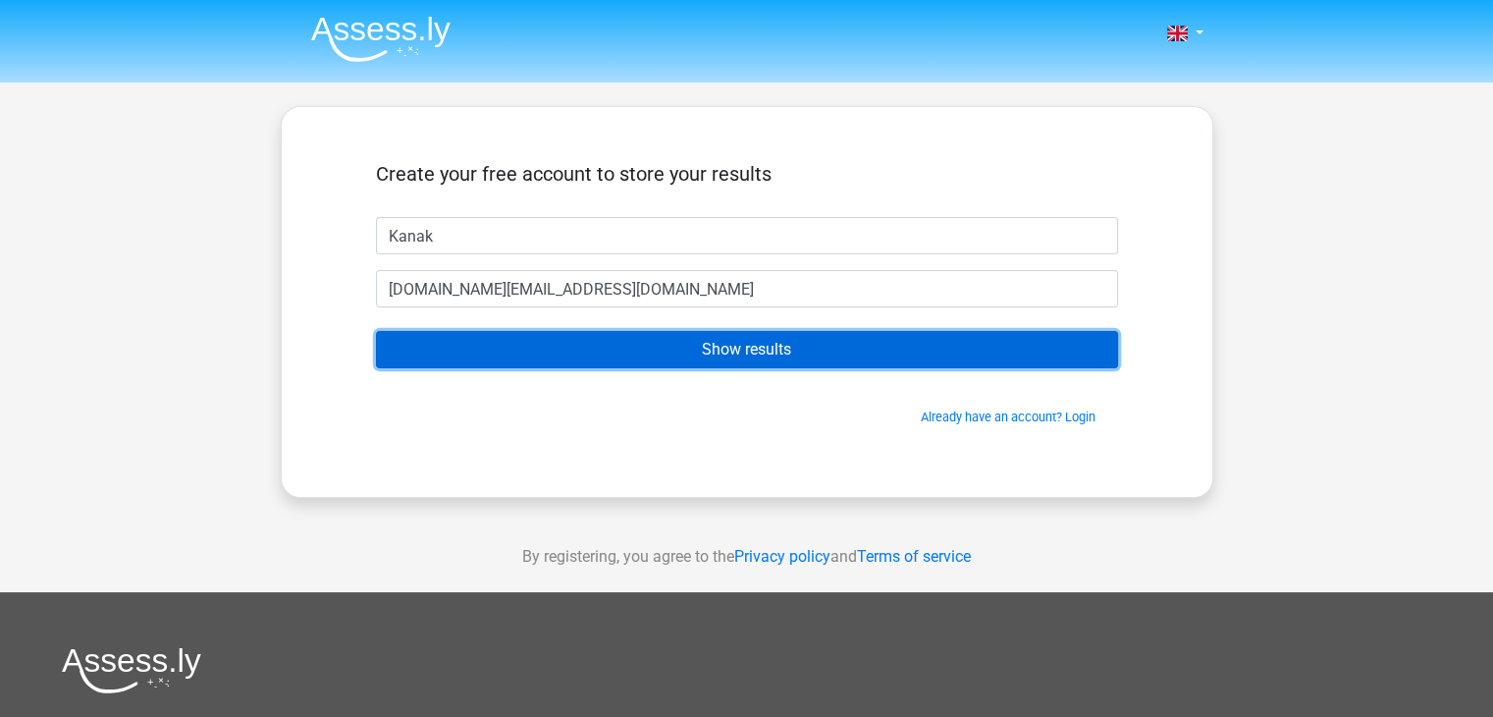
click at [726, 358] on input "Show results" at bounding box center [747, 349] width 742 height 37
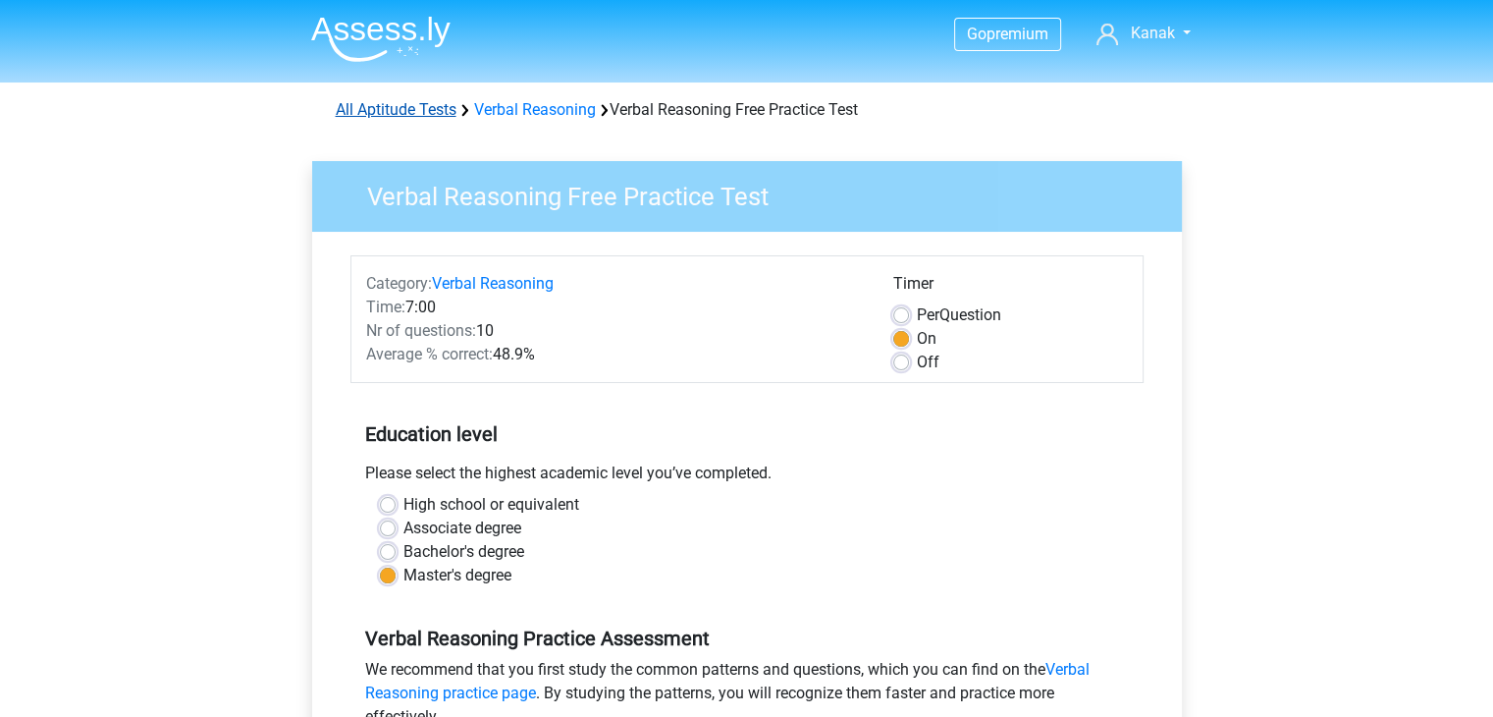
click at [415, 110] on link "All Aptitude Tests" at bounding box center [396, 109] width 121 height 19
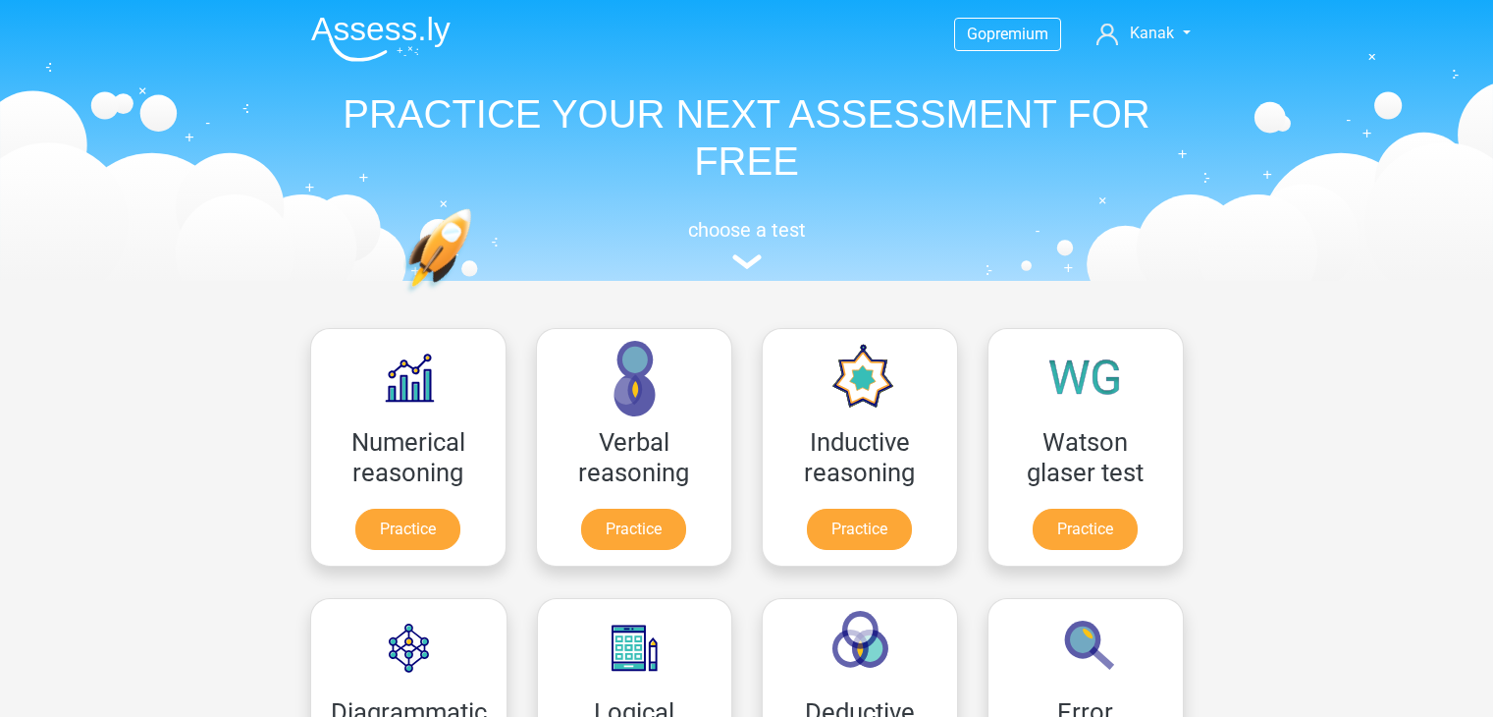
scroll to position [312, 0]
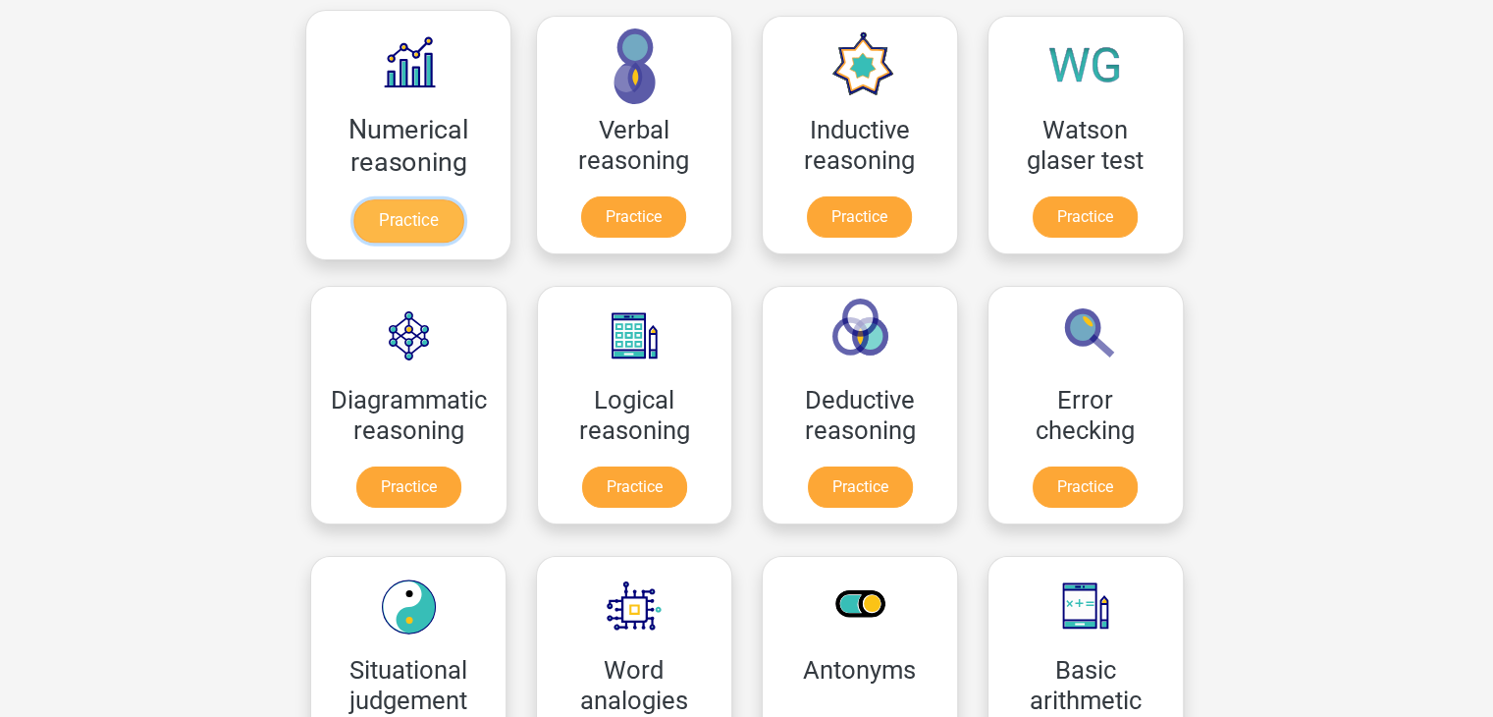
click at [401, 228] on link "Practice" at bounding box center [407, 220] width 110 height 43
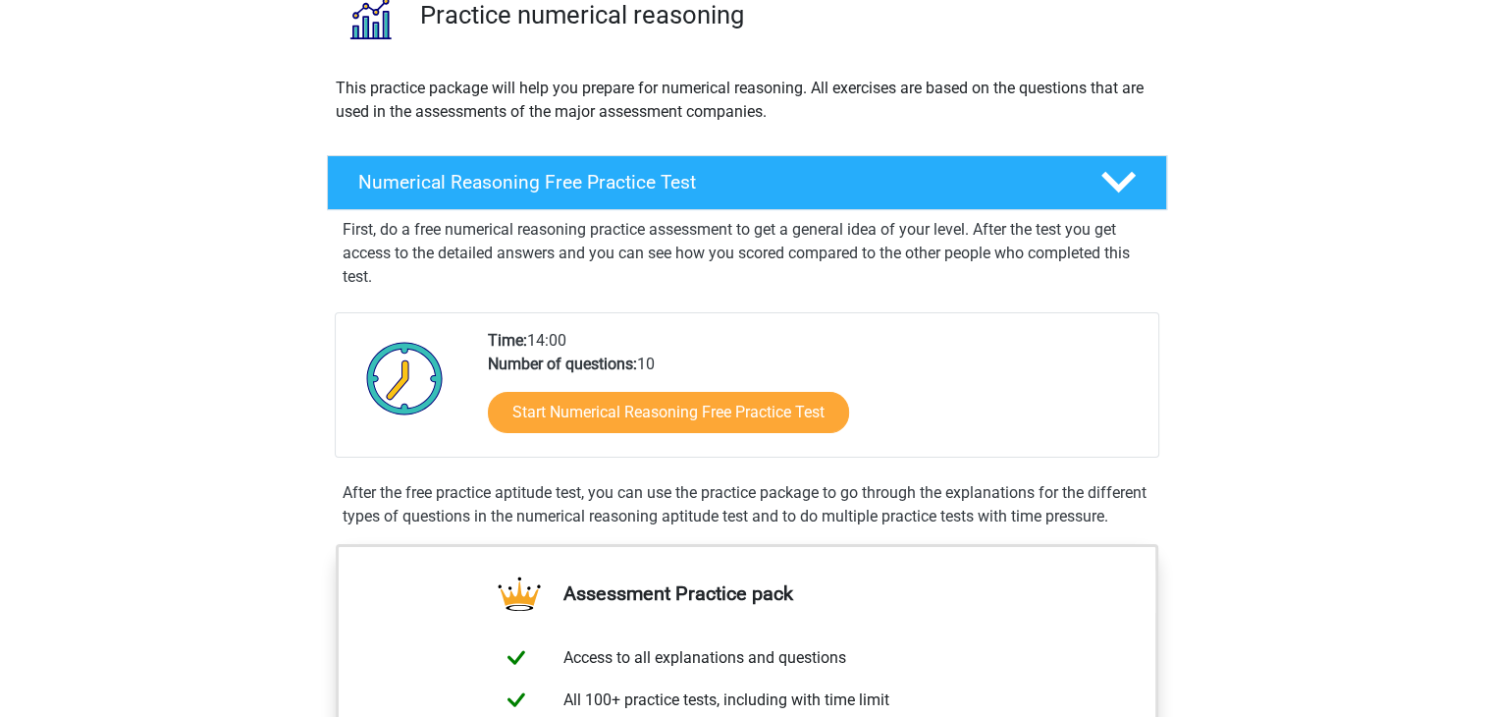
scroll to position [169, 0]
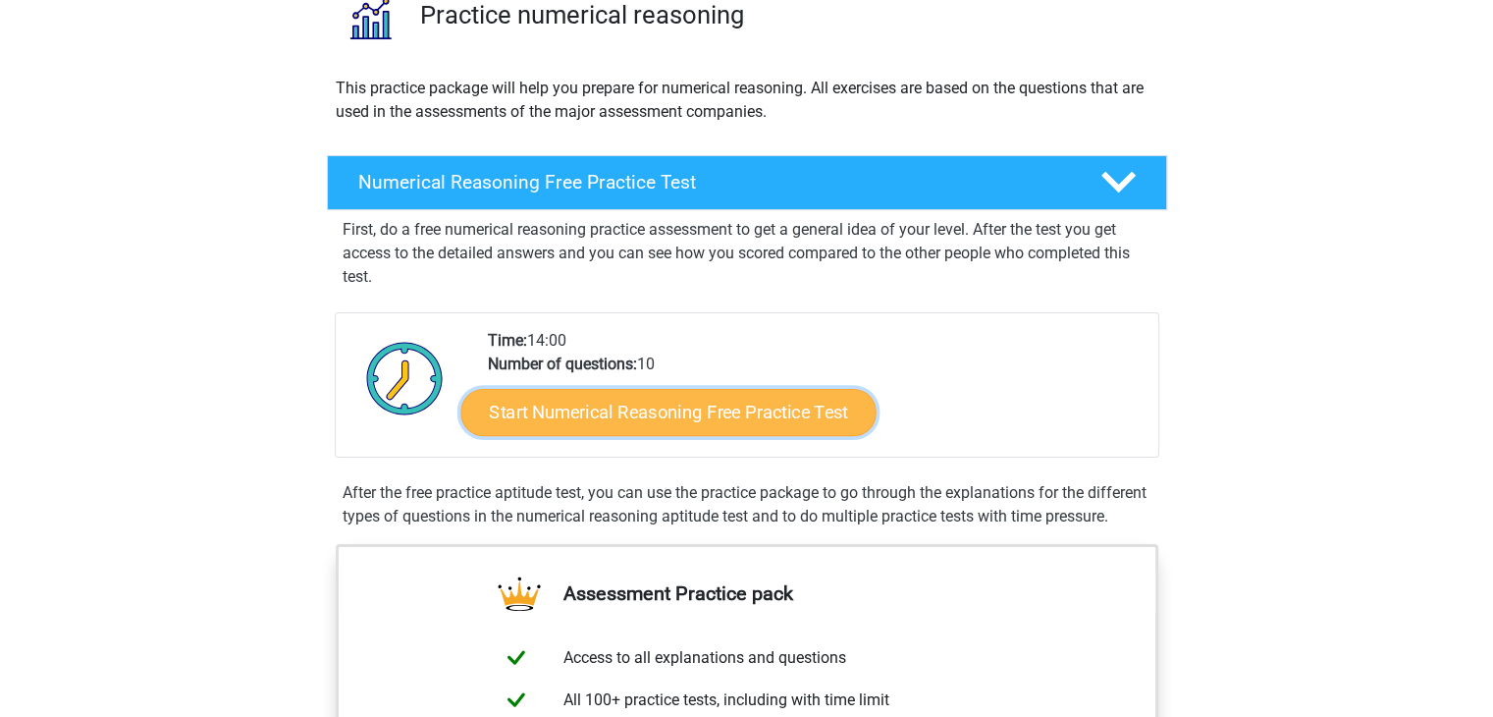
click at [599, 406] on link "Start Numerical Reasoning Free Practice Test" at bounding box center [667, 411] width 415 height 47
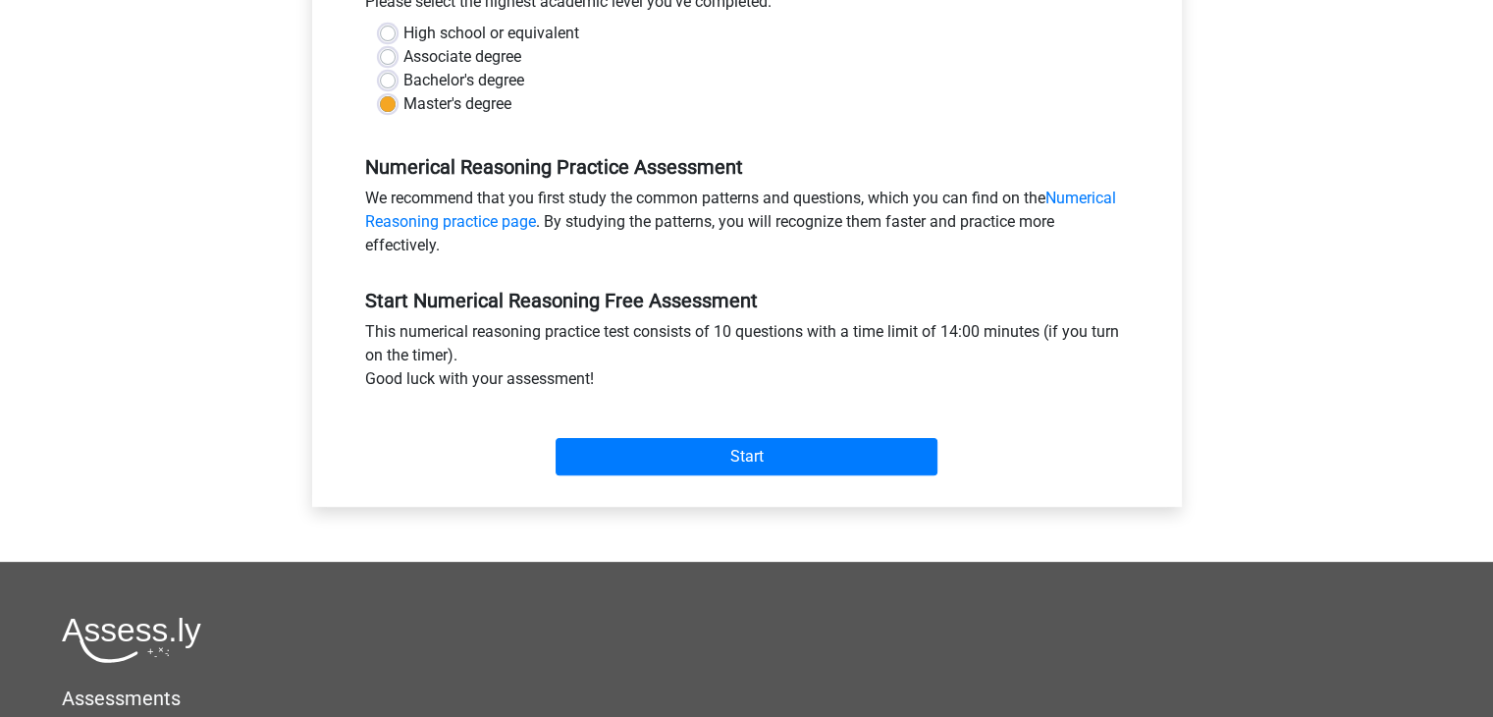
scroll to position [473, 0]
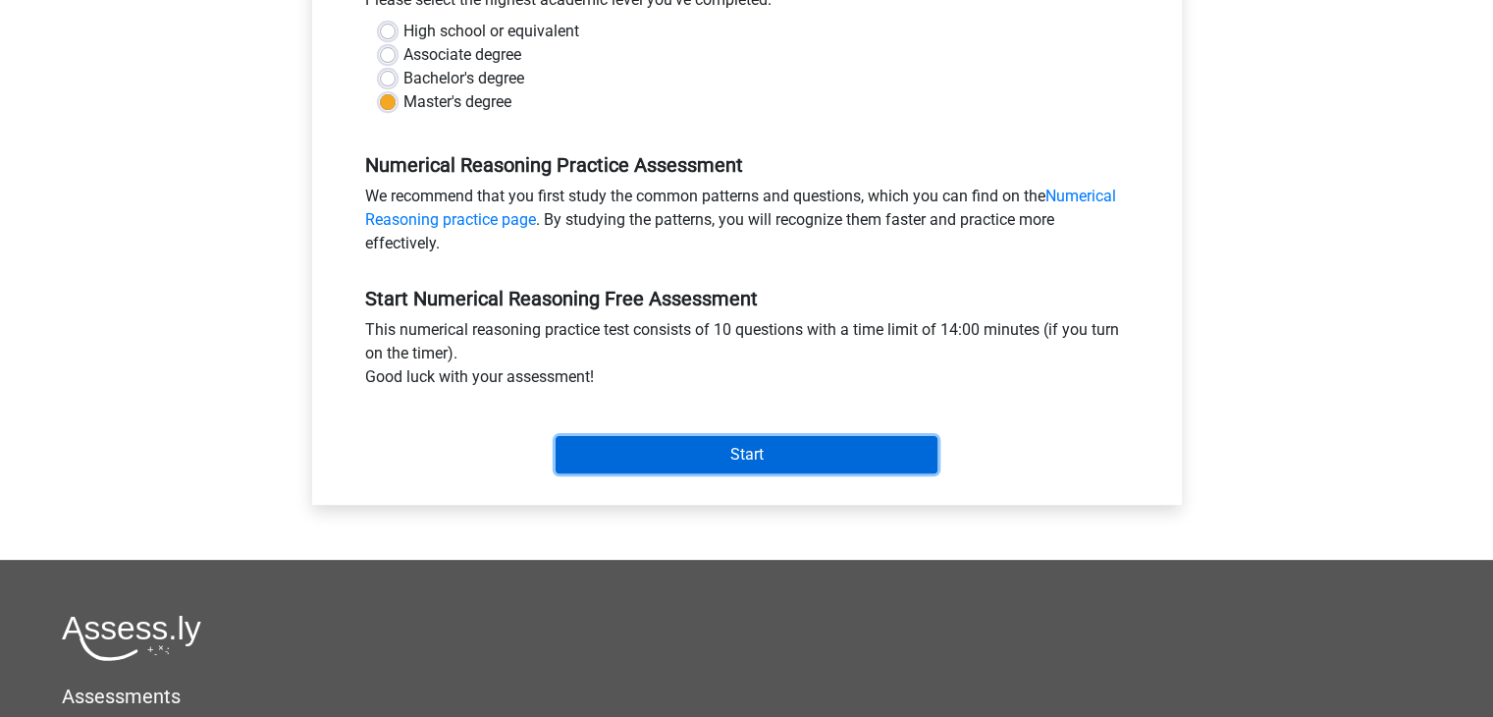
click at [727, 457] on input "Start" at bounding box center [747, 454] width 382 height 37
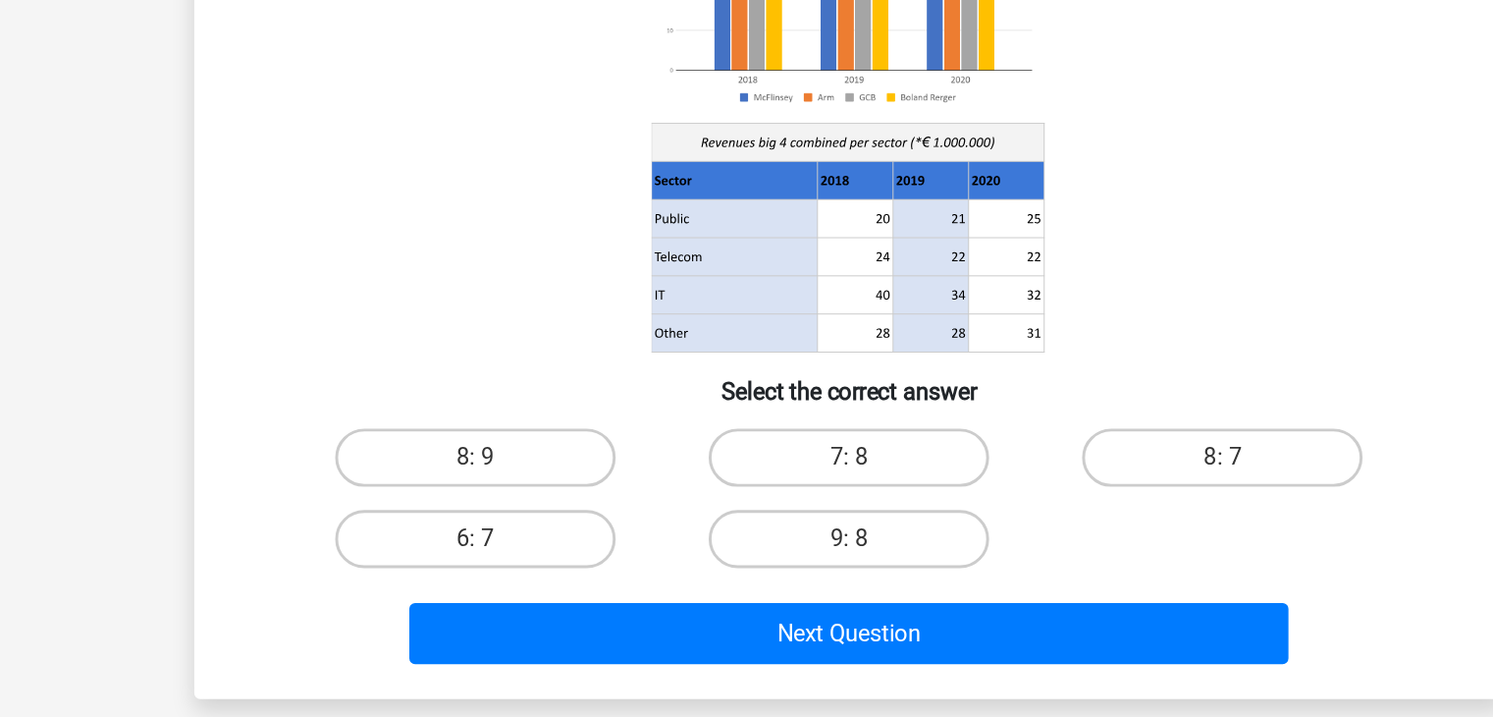
scroll to position [35, 0]
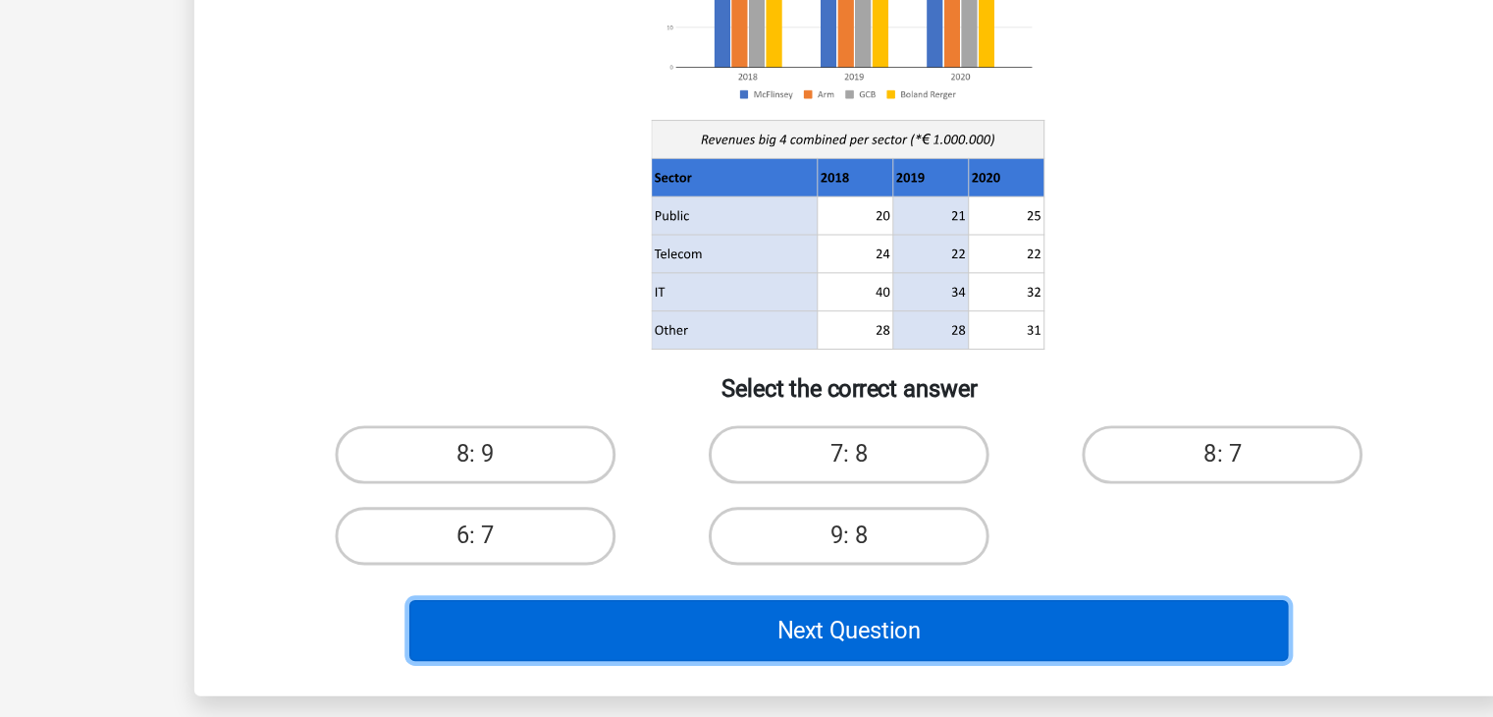
click at [810, 666] on button "Next Question" at bounding box center [747, 657] width 594 height 41
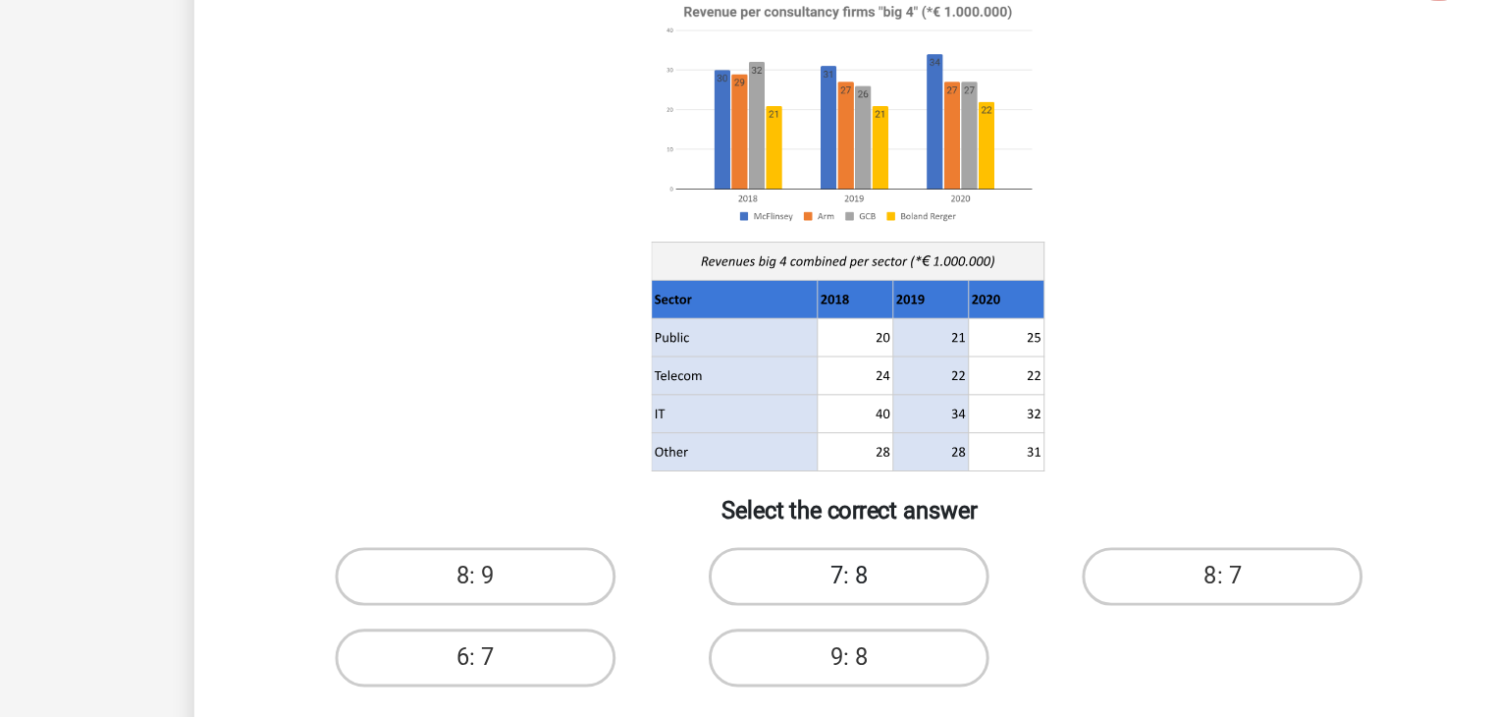
click at [771, 541] on label "7: 8" at bounding box center [746, 538] width 189 height 39
click at [759, 541] on input "7: 8" at bounding box center [752, 545] width 13 height 13
radio input "true"
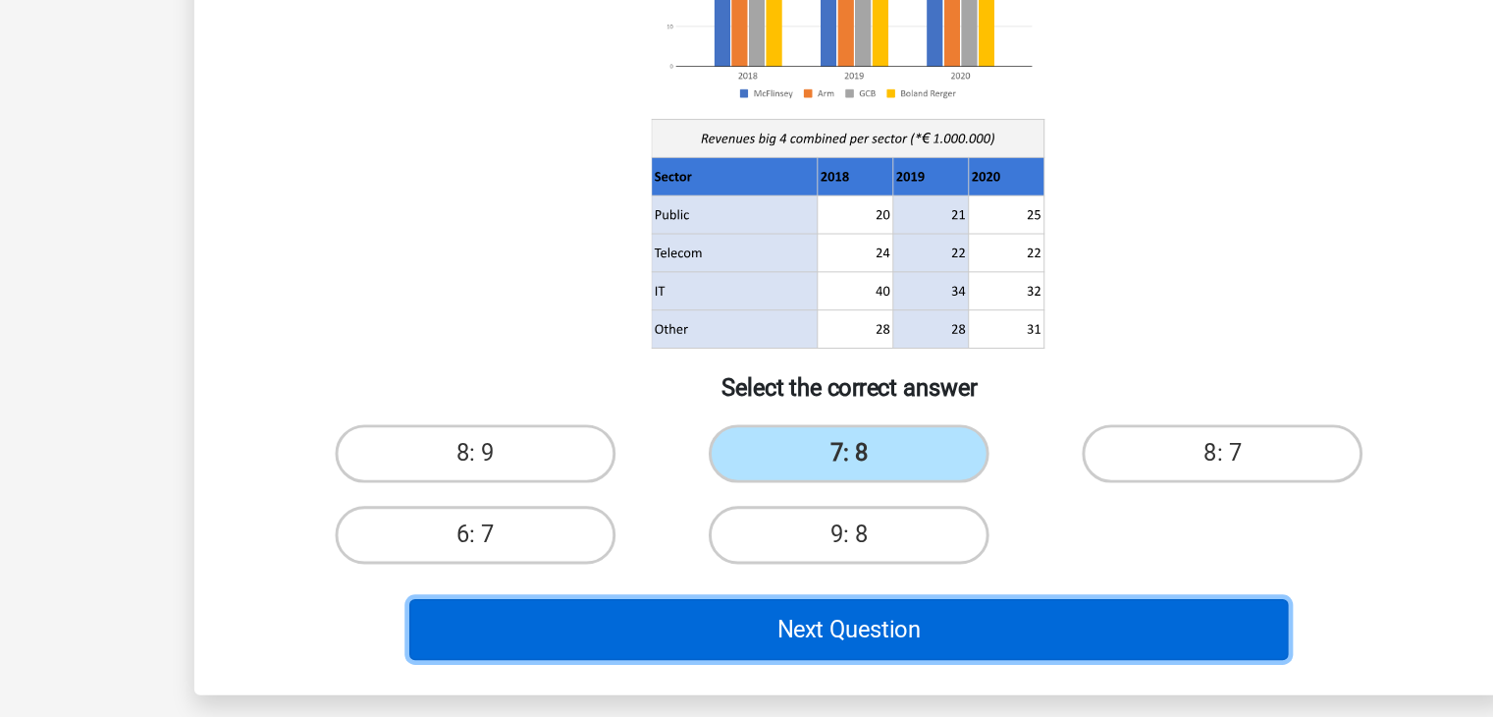
click at [767, 651] on button "Next Question" at bounding box center [747, 655] width 594 height 41
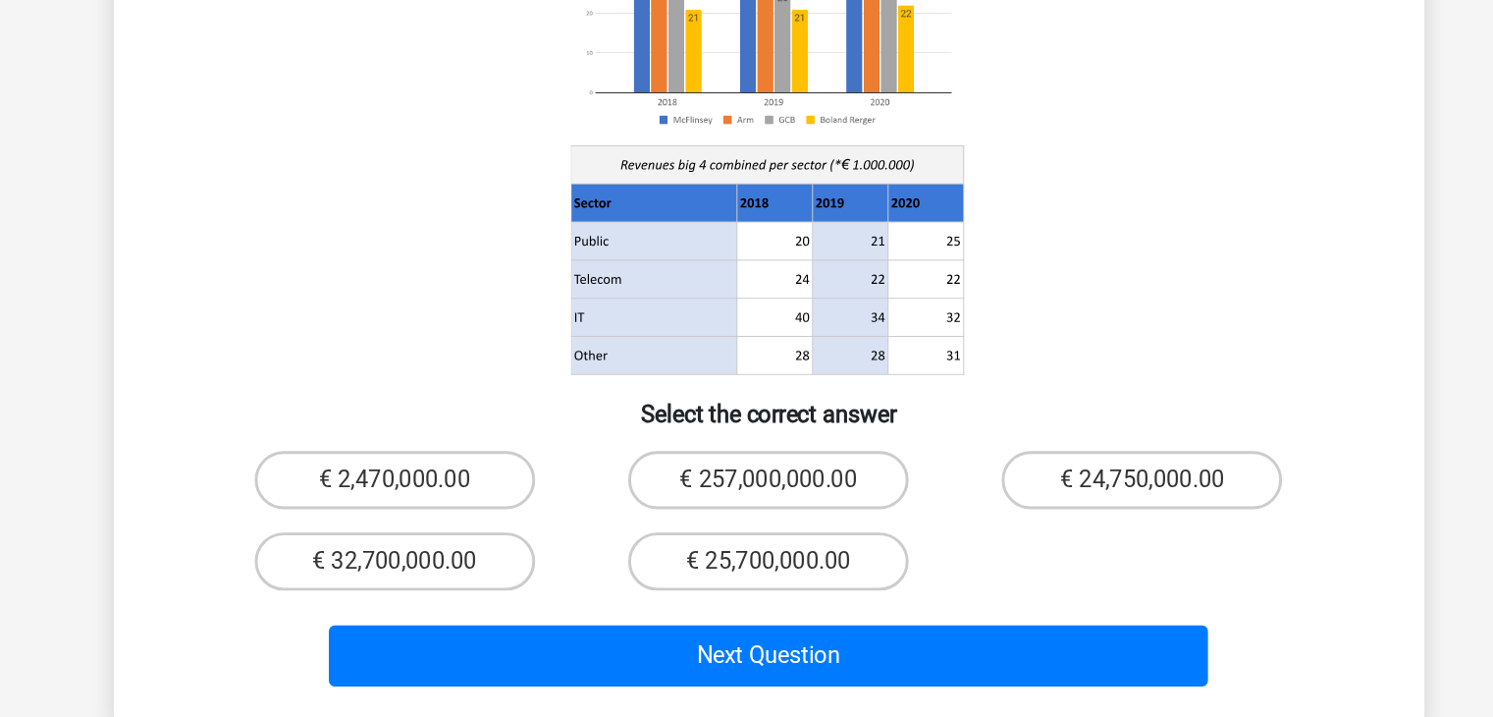
scroll to position [79, 0]
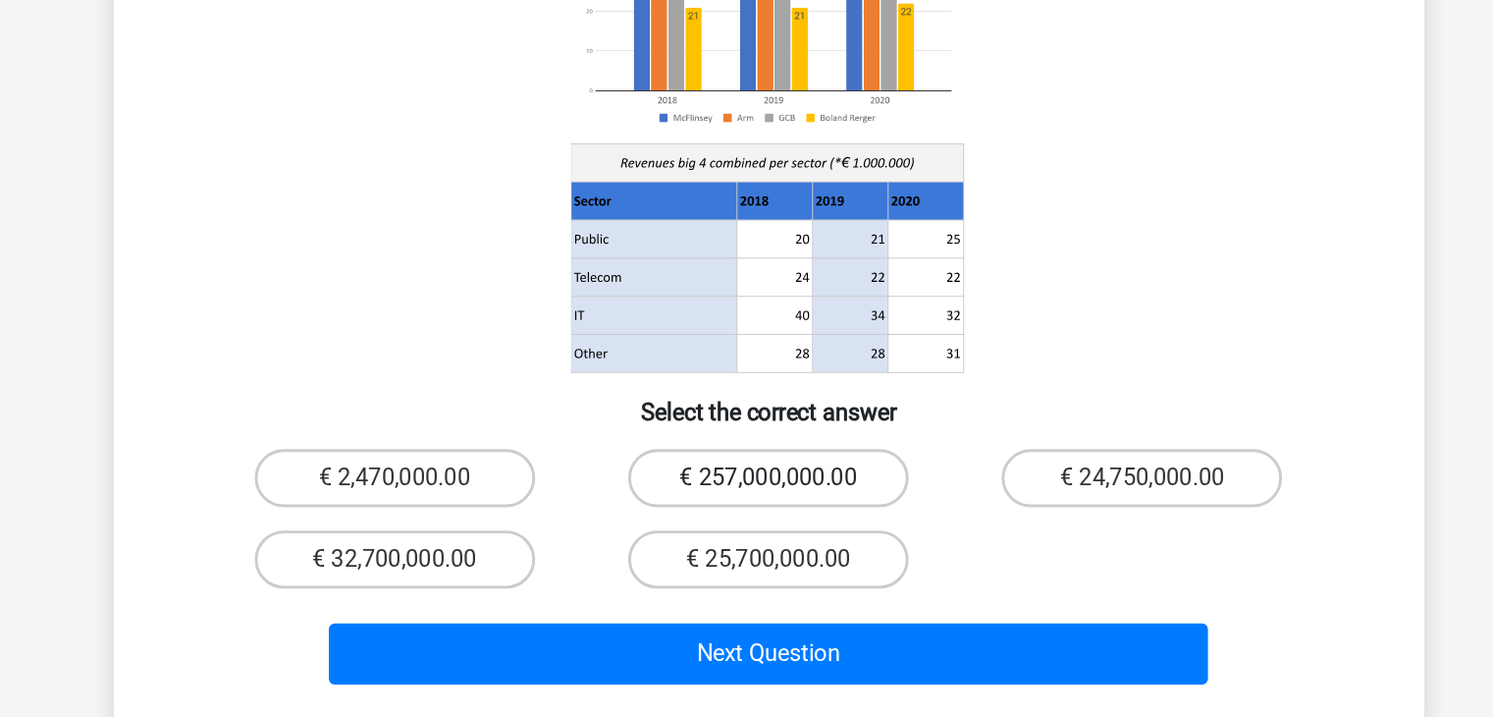
click at [790, 535] on label "€ 257,000,000.00" at bounding box center [746, 554] width 189 height 39
click at [759, 555] on input "€ 257,000,000.00" at bounding box center [752, 561] width 13 height 13
radio input "true"
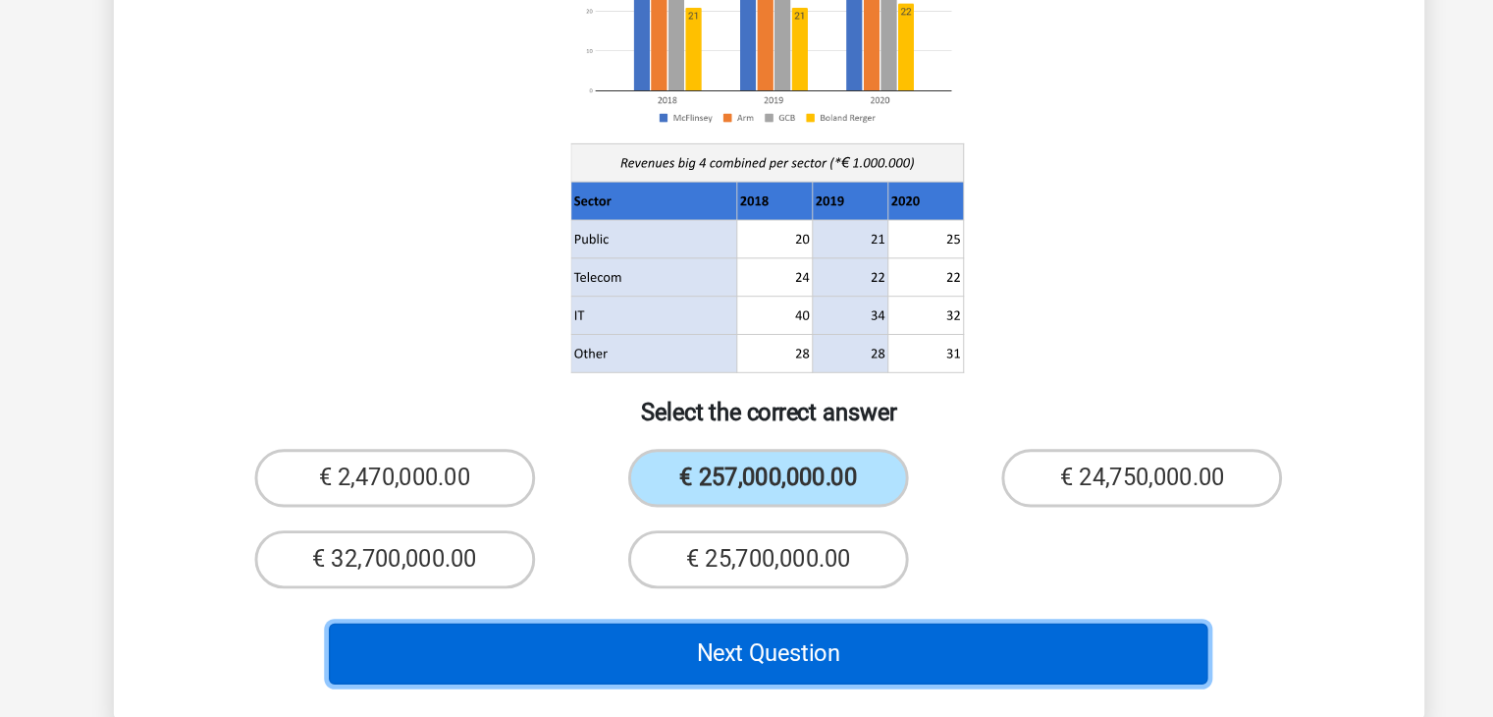
click at [755, 653] on button "Next Question" at bounding box center [747, 673] width 594 height 41
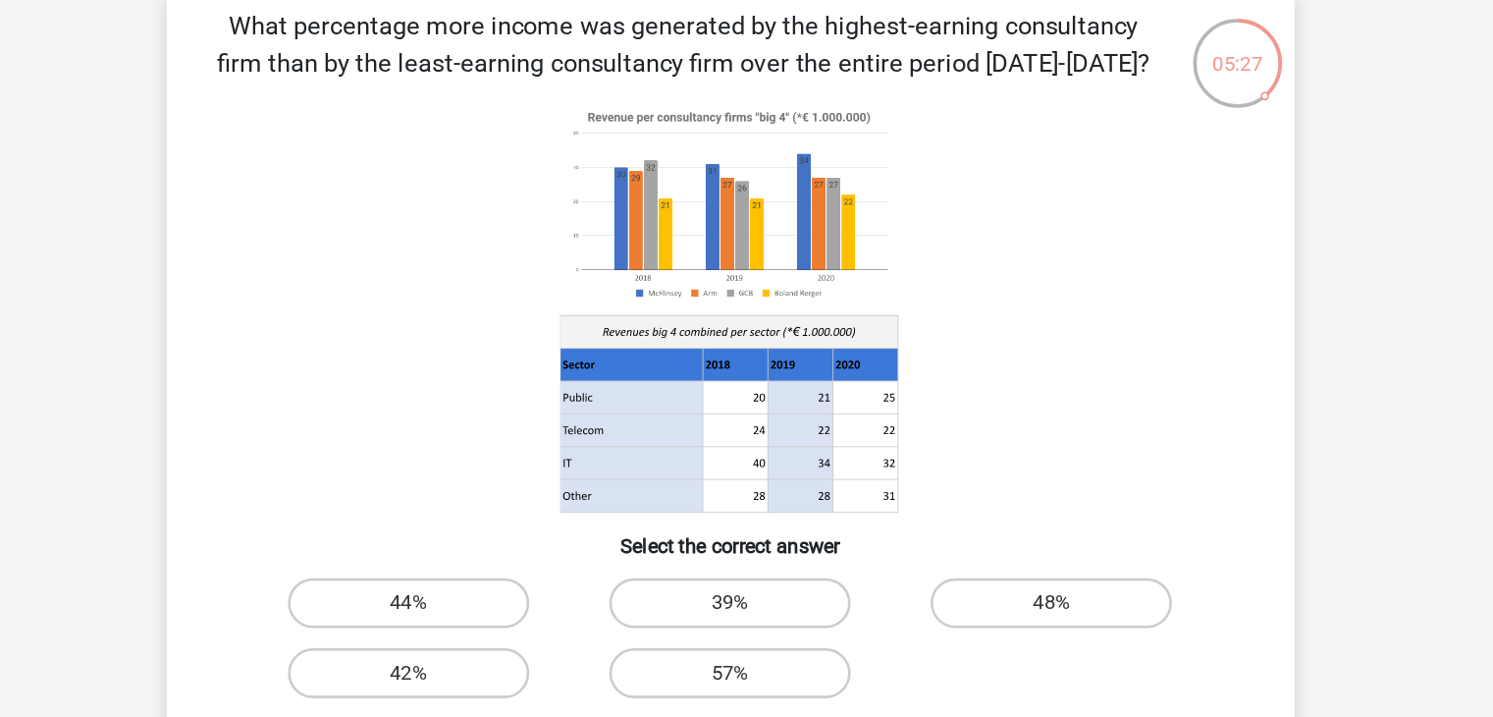
scroll to position [6, 0]
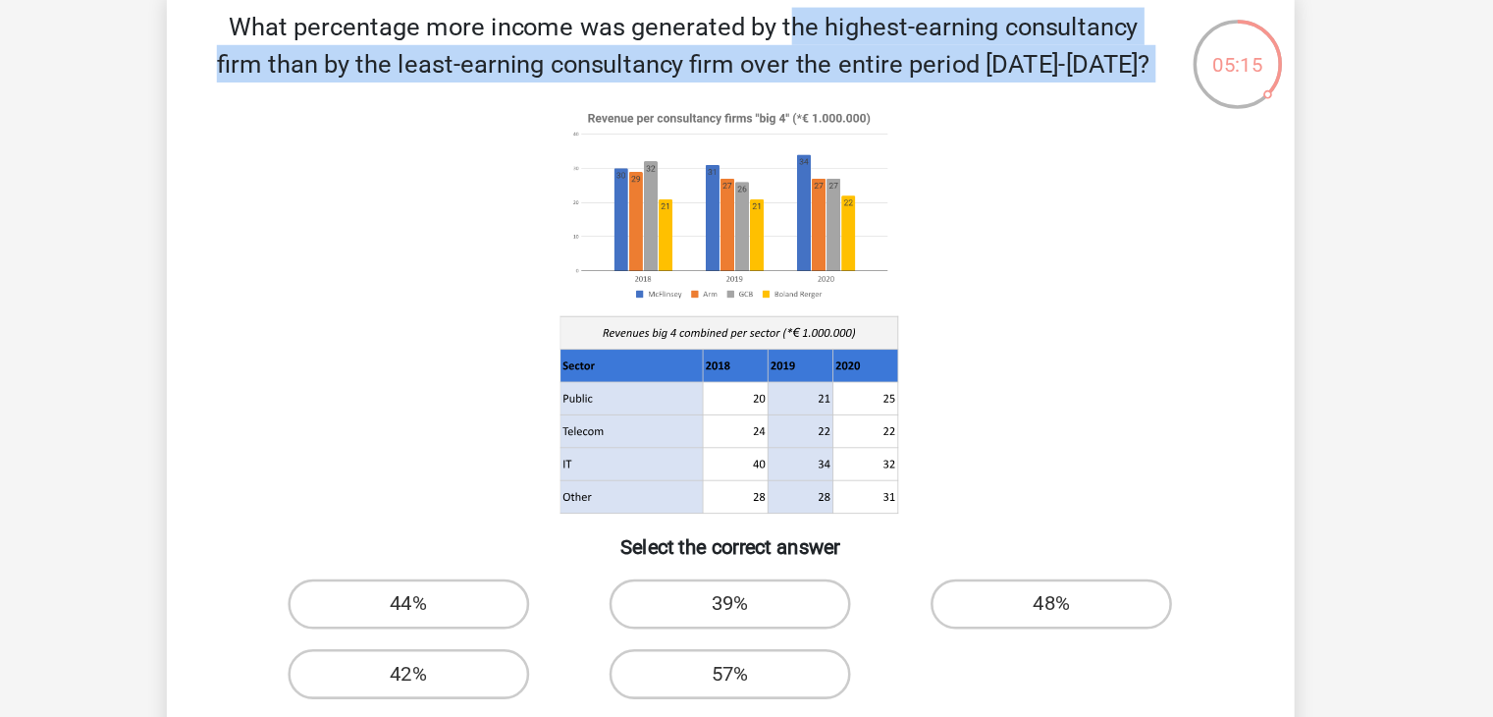
drag, startPoint x: 334, startPoint y: 116, endPoint x: 875, endPoint y: 487, distance: 656.0
click at [875, 487] on div "What percentage more income was generated by the highest-earning consultancy fi…" at bounding box center [747, 408] width 870 height 616
copy div "What percentage more income was generated by the highest-earning consultancy fi…"
click at [1063, 245] on icon at bounding box center [746, 337] width 791 height 324
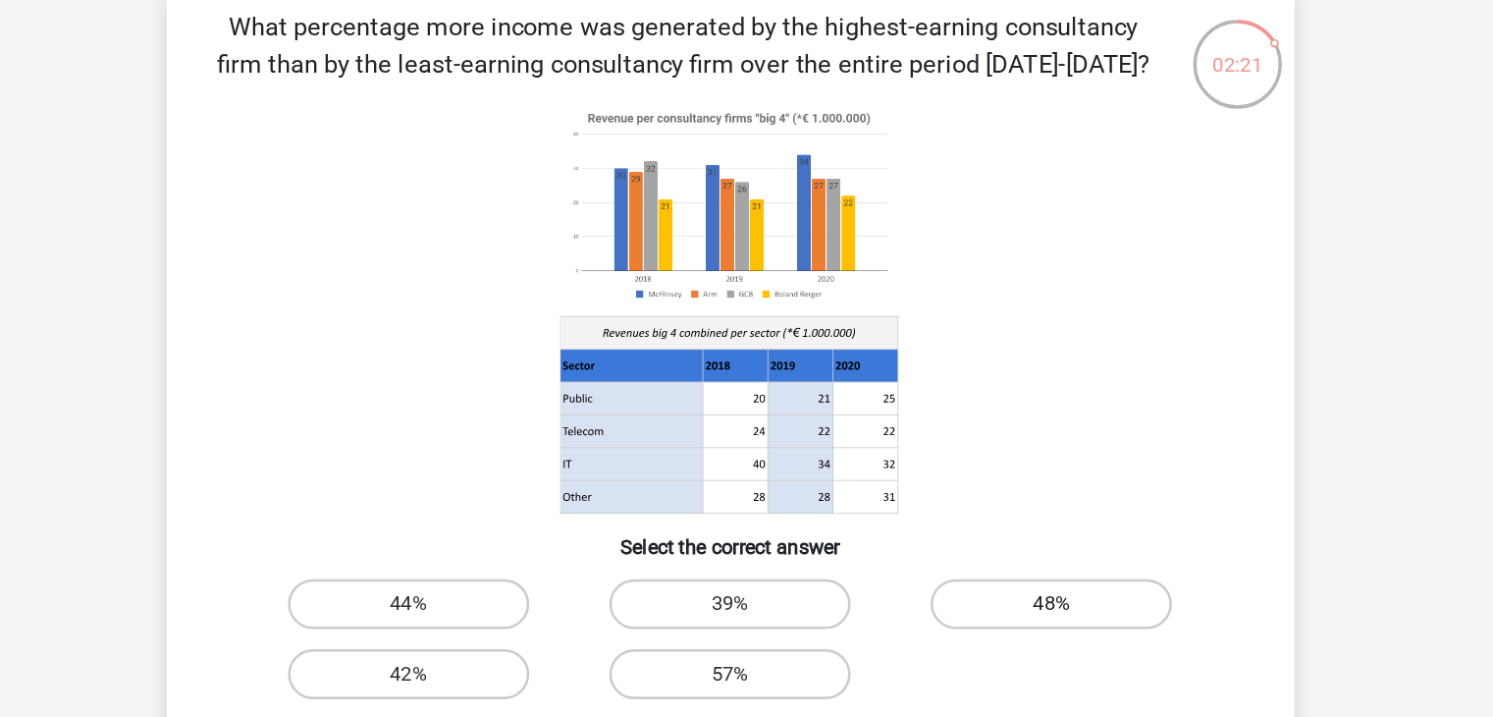
click at [989, 579] on label "48%" at bounding box center [998, 568] width 189 height 39
click at [999, 579] on input "48%" at bounding box center [1005, 574] width 13 height 13
radio input "true"
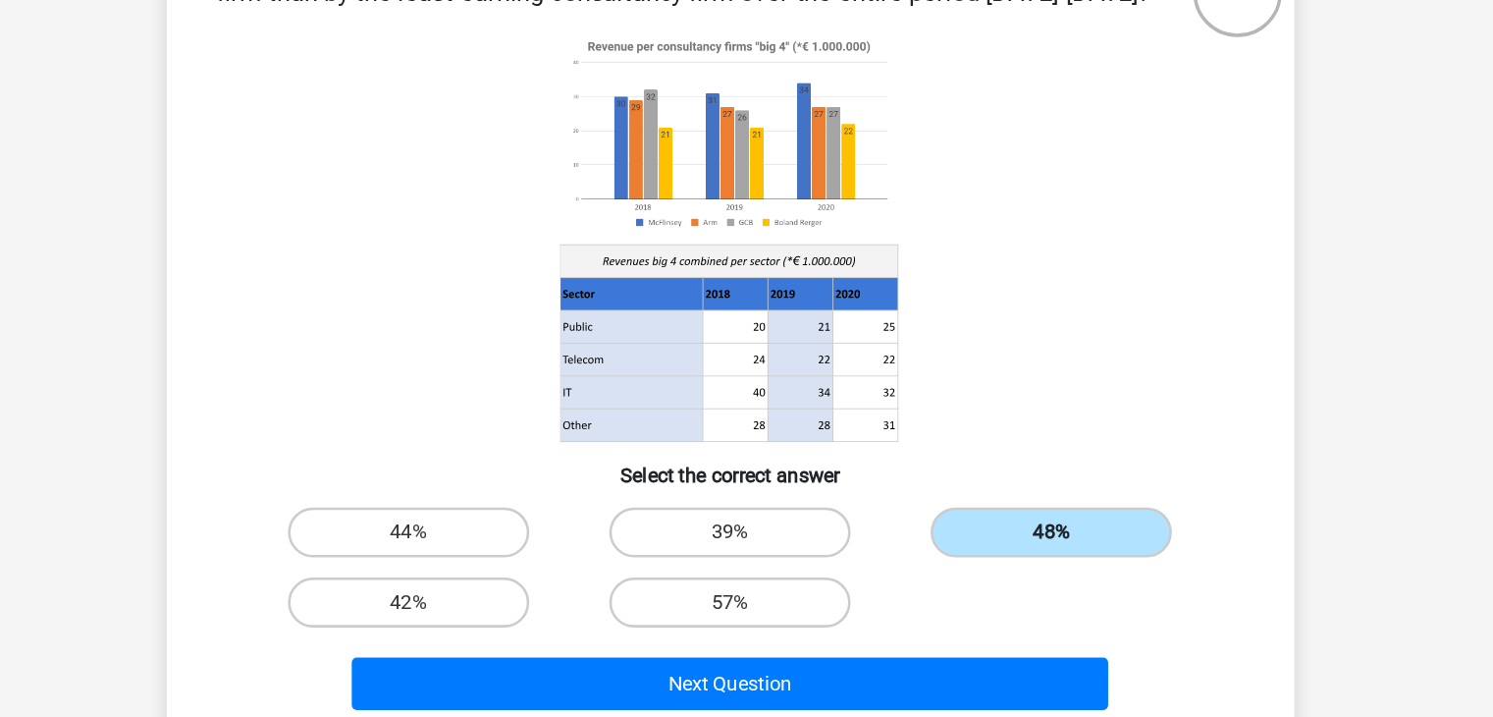
scroll to position [23, 0]
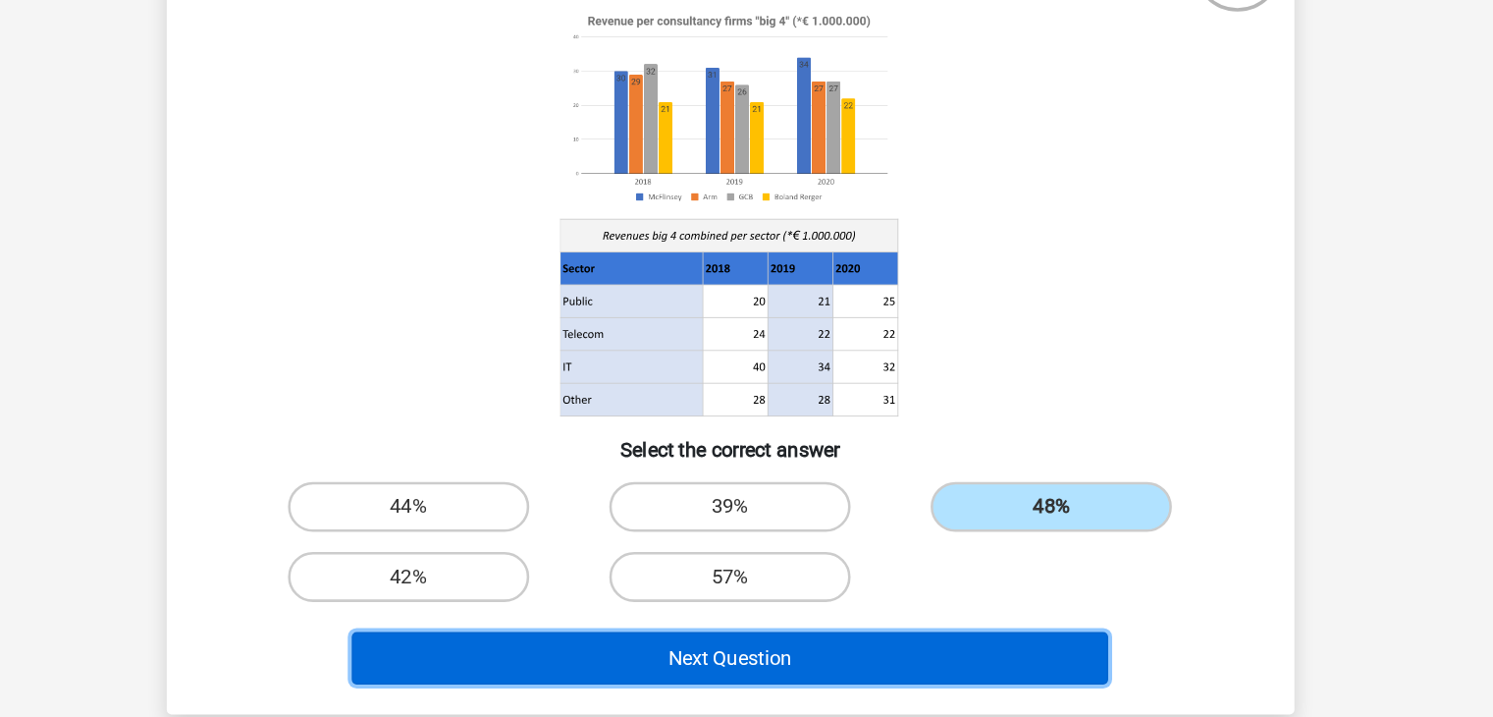
click at [786, 668] on button "Next Question" at bounding box center [747, 670] width 594 height 41
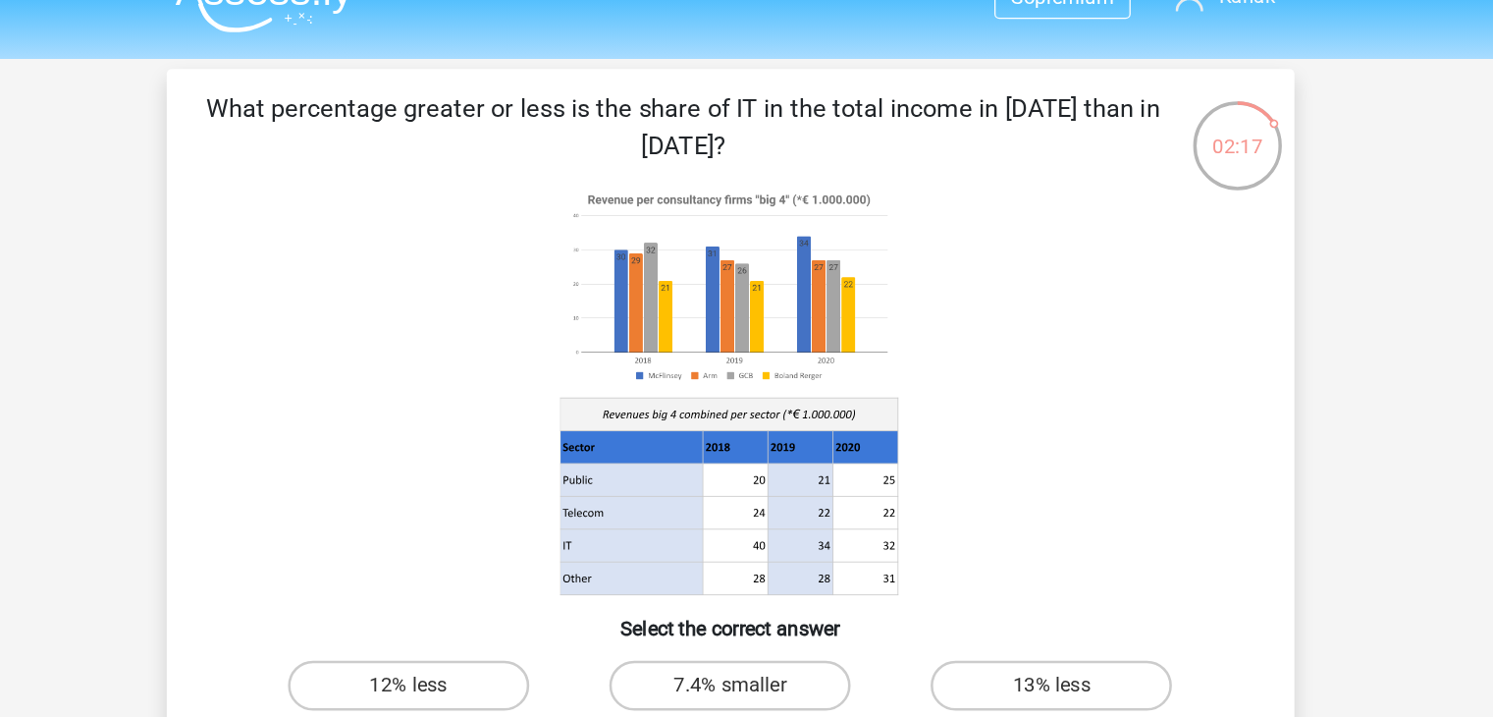
scroll to position [12, 0]
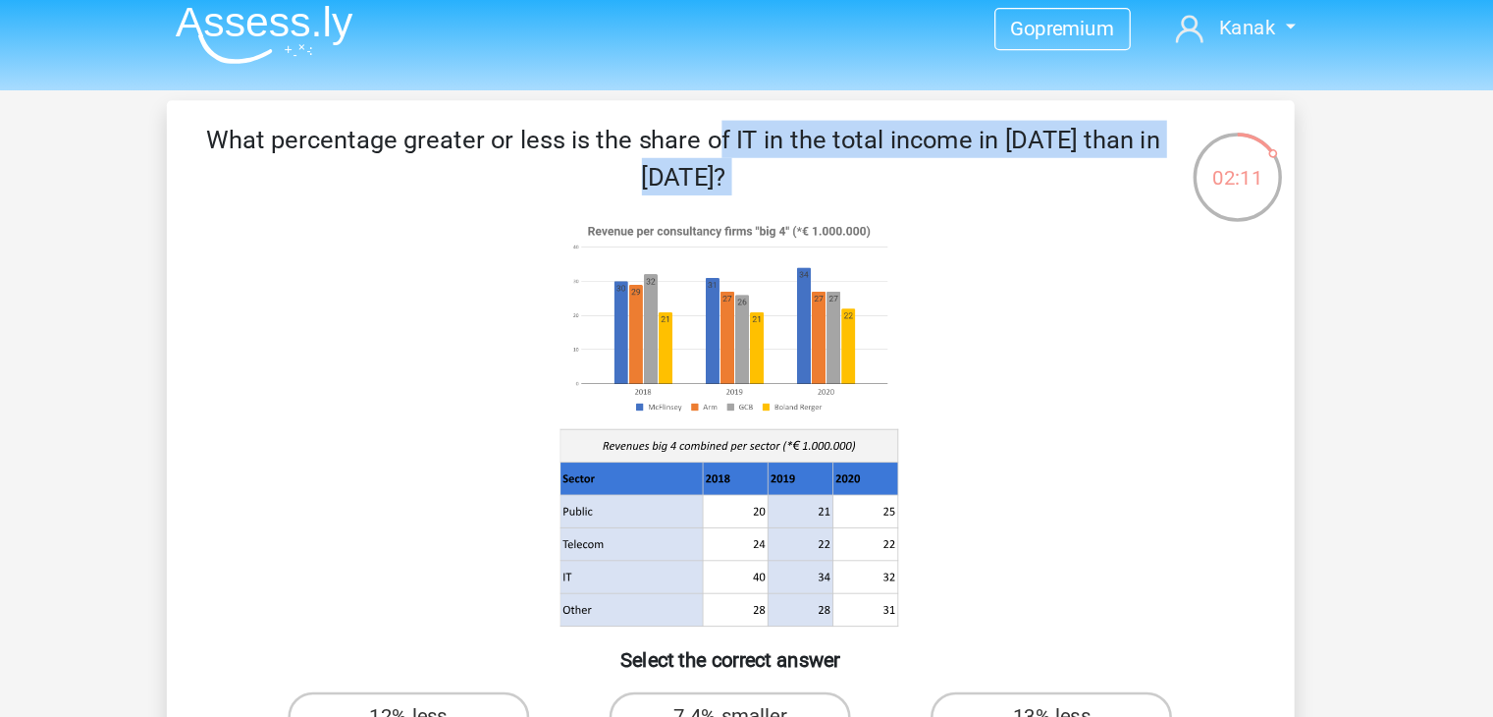
drag, startPoint x: 348, startPoint y: 109, endPoint x: 843, endPoint y: 162, distance: 498.6
click at [843, 162] on div "What percentage greater or less is the share of IT in the total income in 2020 …" at bounding box center [747, 402] width 870 height 616
copy div "What percentage greater or less is the share of IT in the total income in 2020 …"
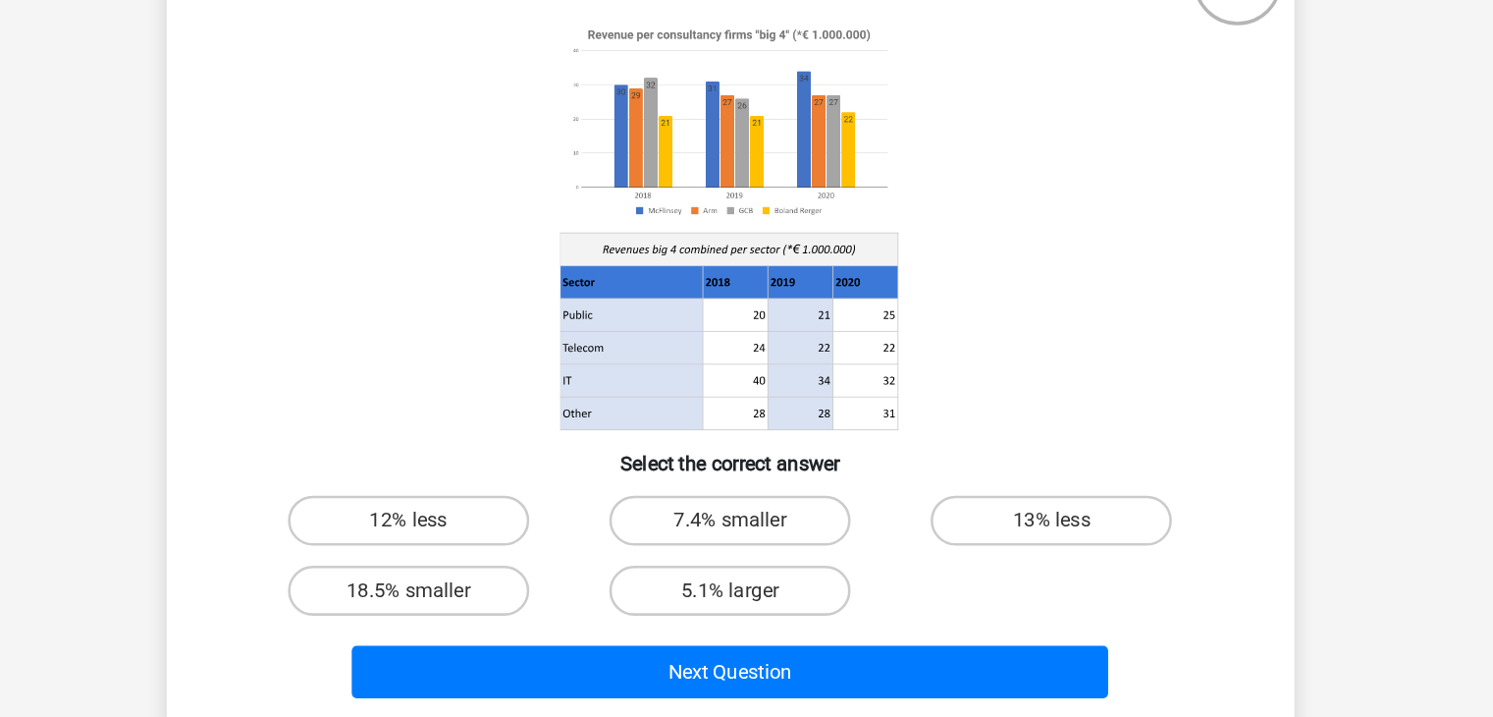
click at [471, 416] on icon at bounding box center [746, 331] width 791 height 324
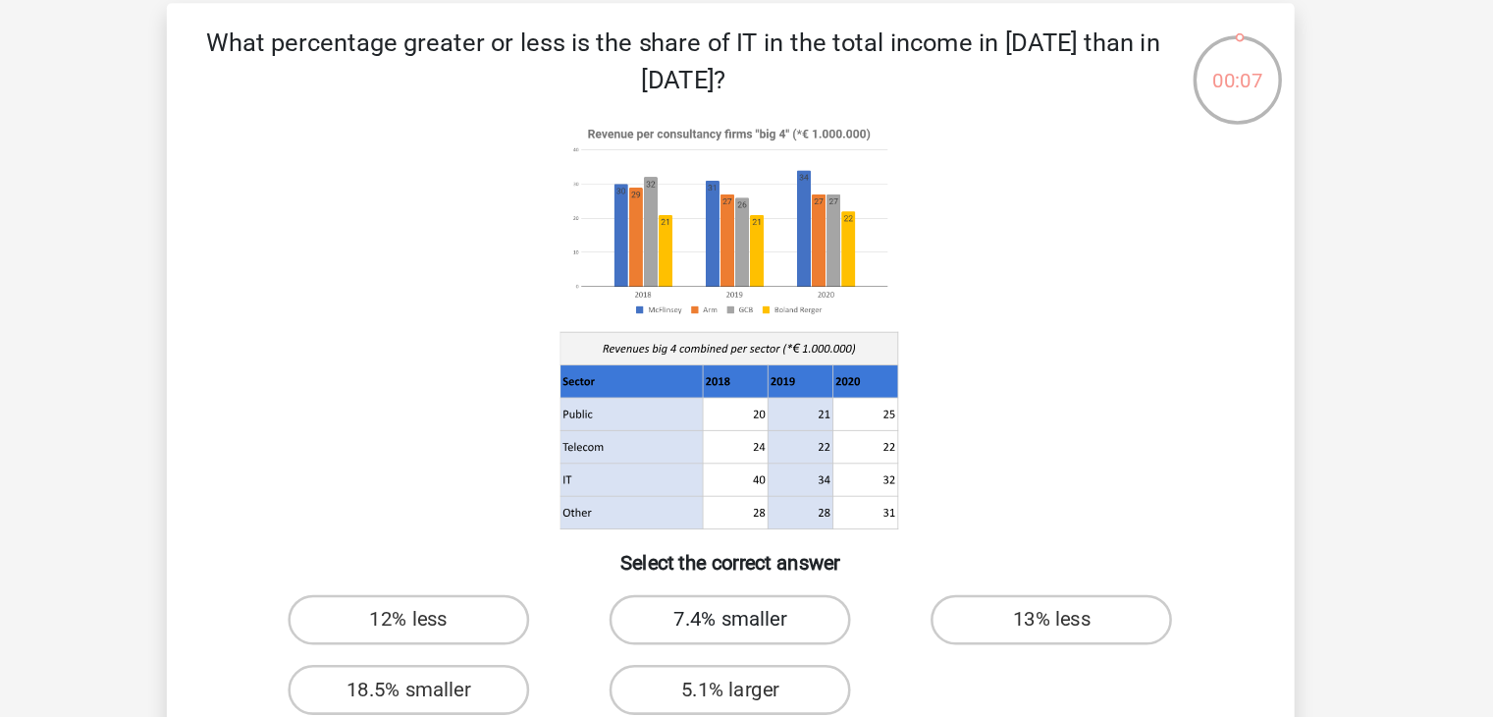
click at [709, 557] on label "7.4% smaller" at bounding box center [746, 563] width 189 height 39
click at [746, 564] on input "7.4% smaller" at bounding box center [752, 570] width 13 height 13
radio input "true"
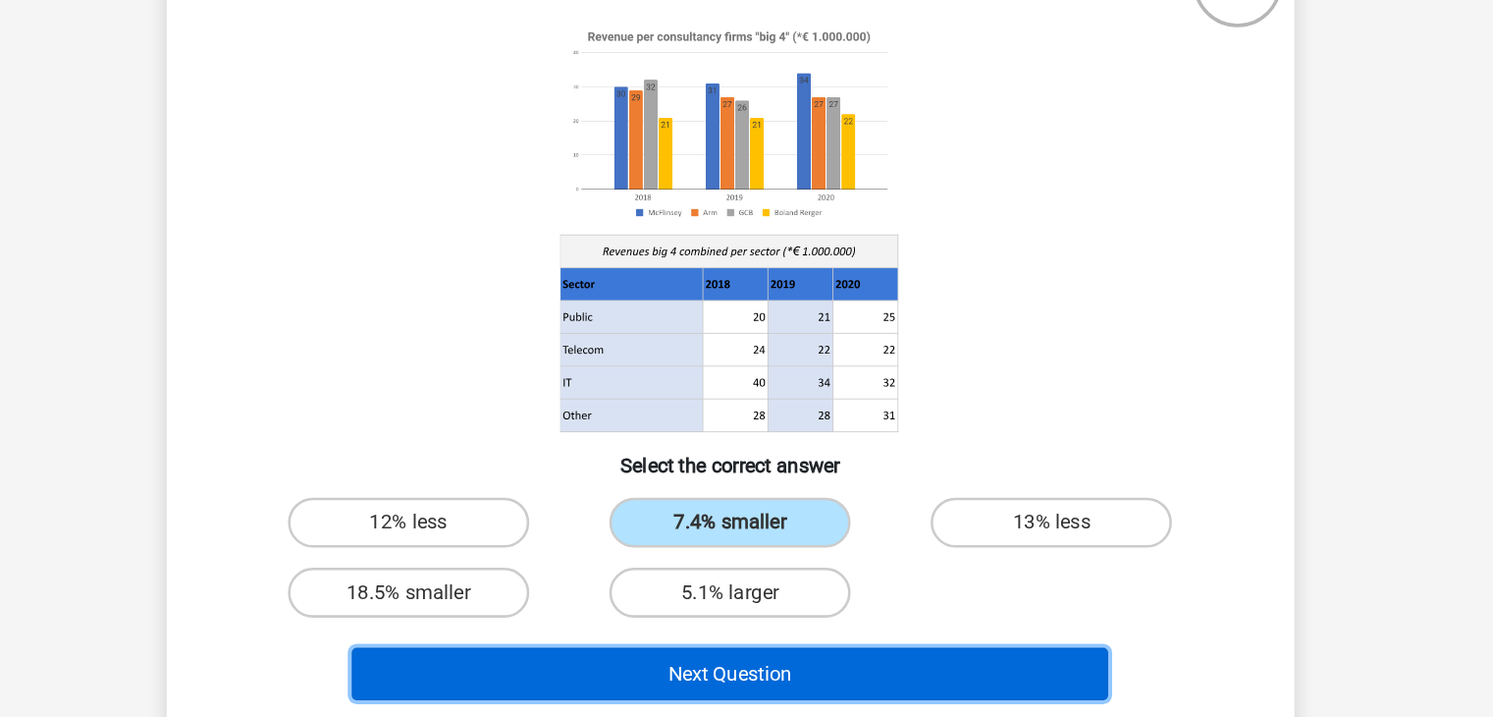
click at [780, 680] on button "Next Question" at bounding box center [747, 682] width 594 height 41
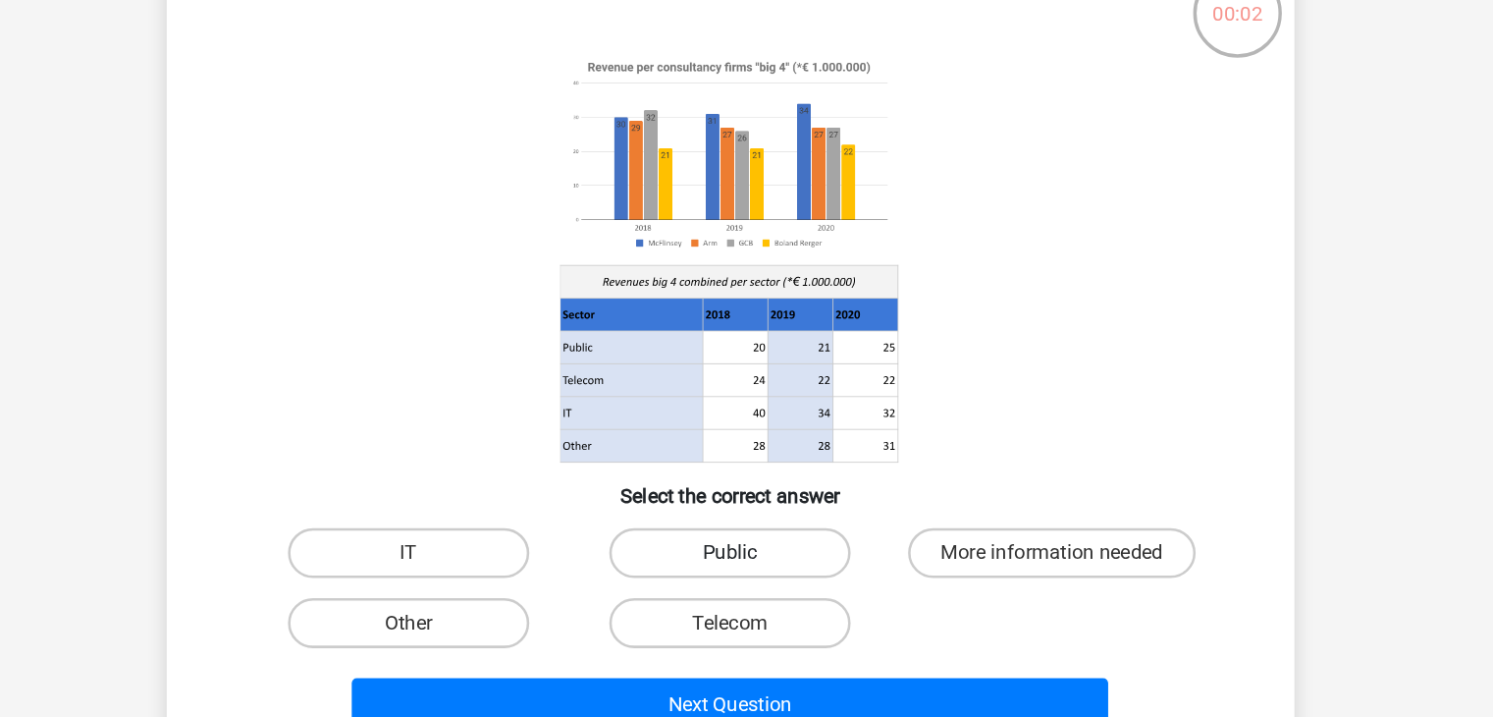
scroll to position [13, 0]
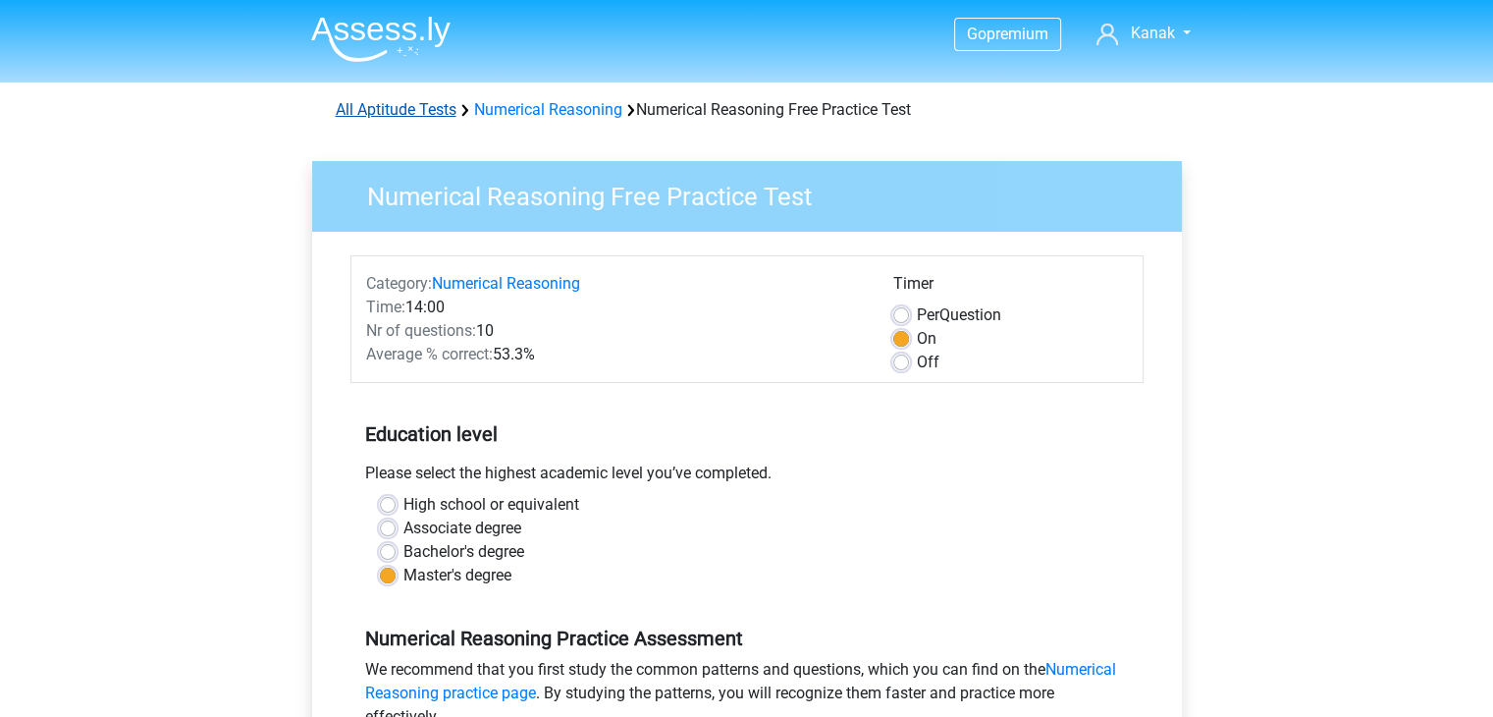
click at [389, 111] on link "All Aptitude Tests" at bounding box center [396, 109] width 121 height 19
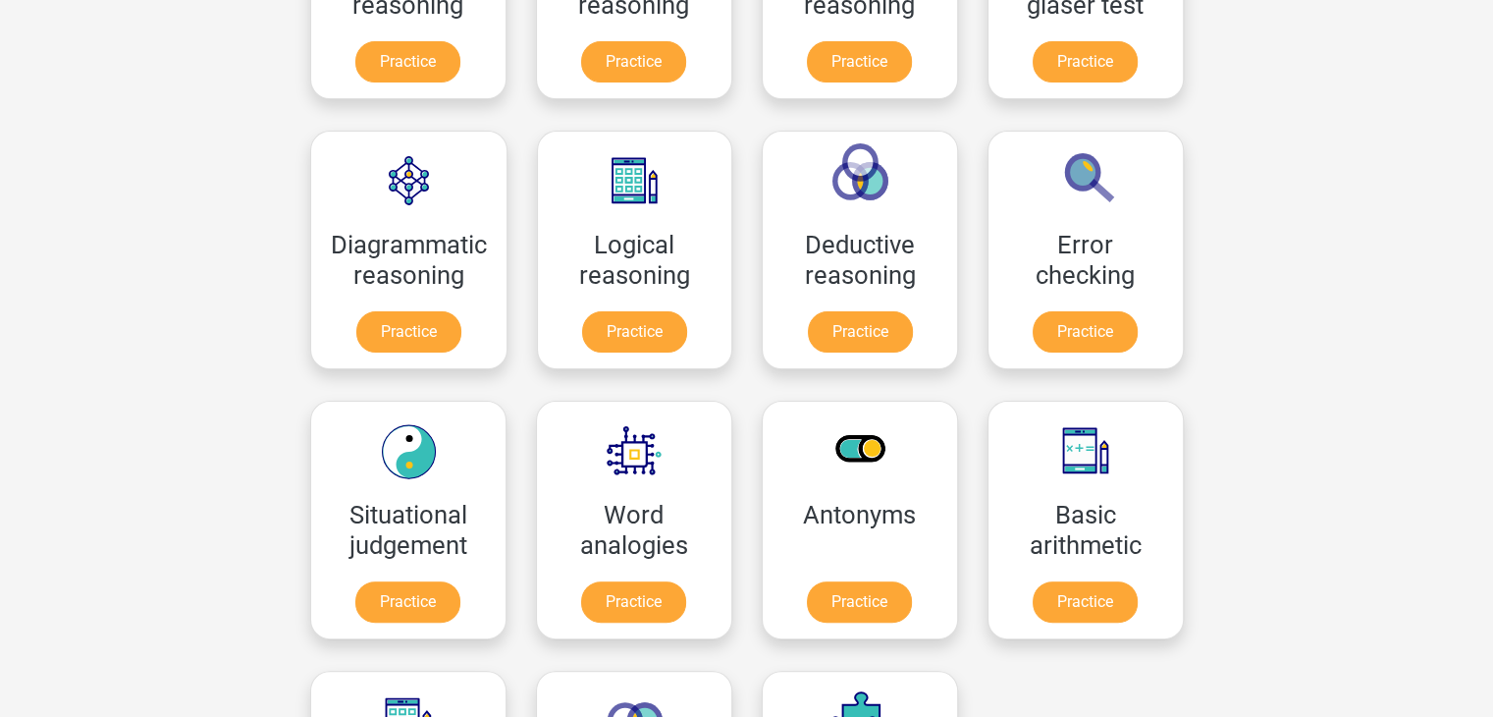
scroll to position [466, 0]
